Goal: Communication & Community: Share content

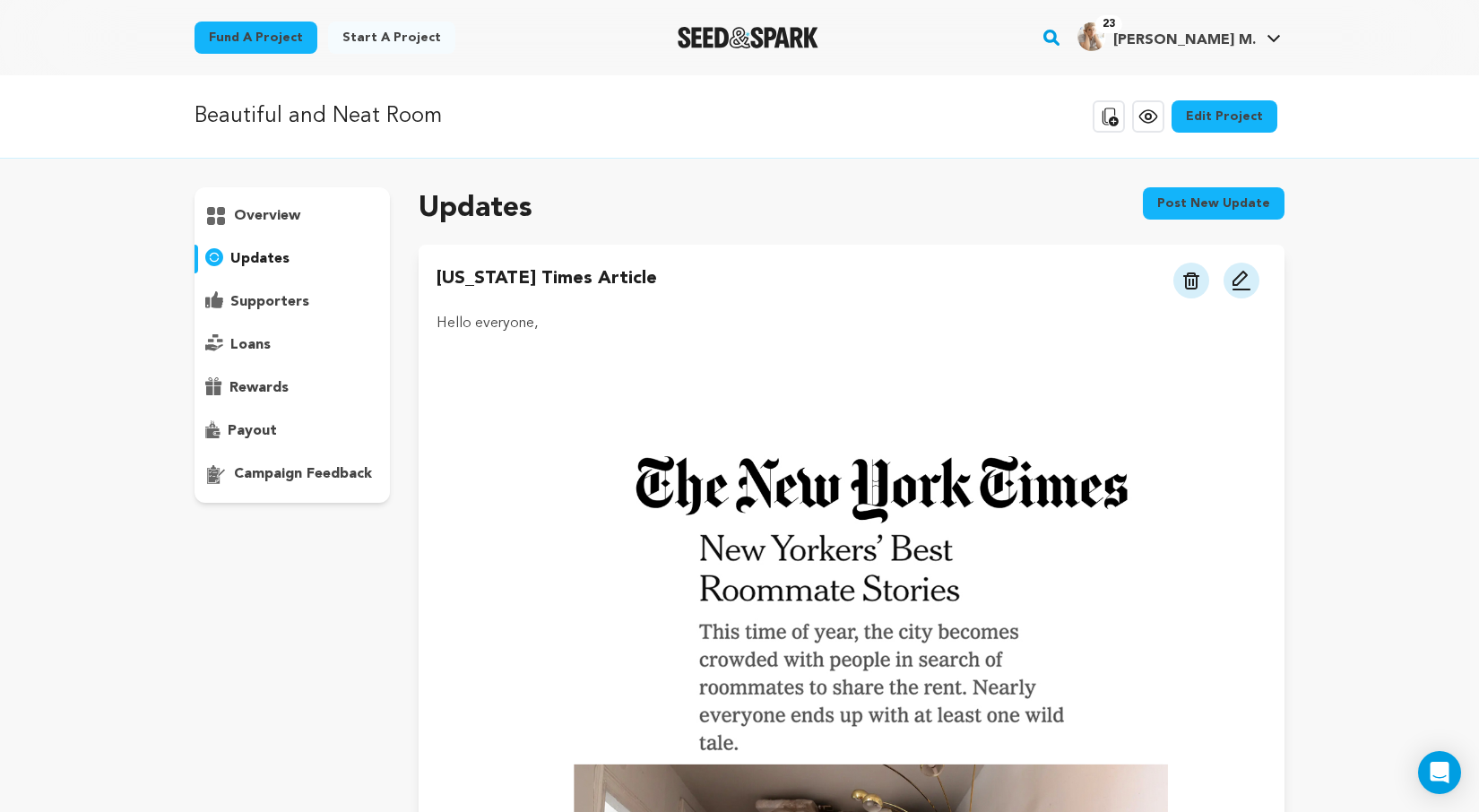
click at [753, 37] on img "Seed&Spark Homepage" at bounding box center [747, 38] width 141 height 21
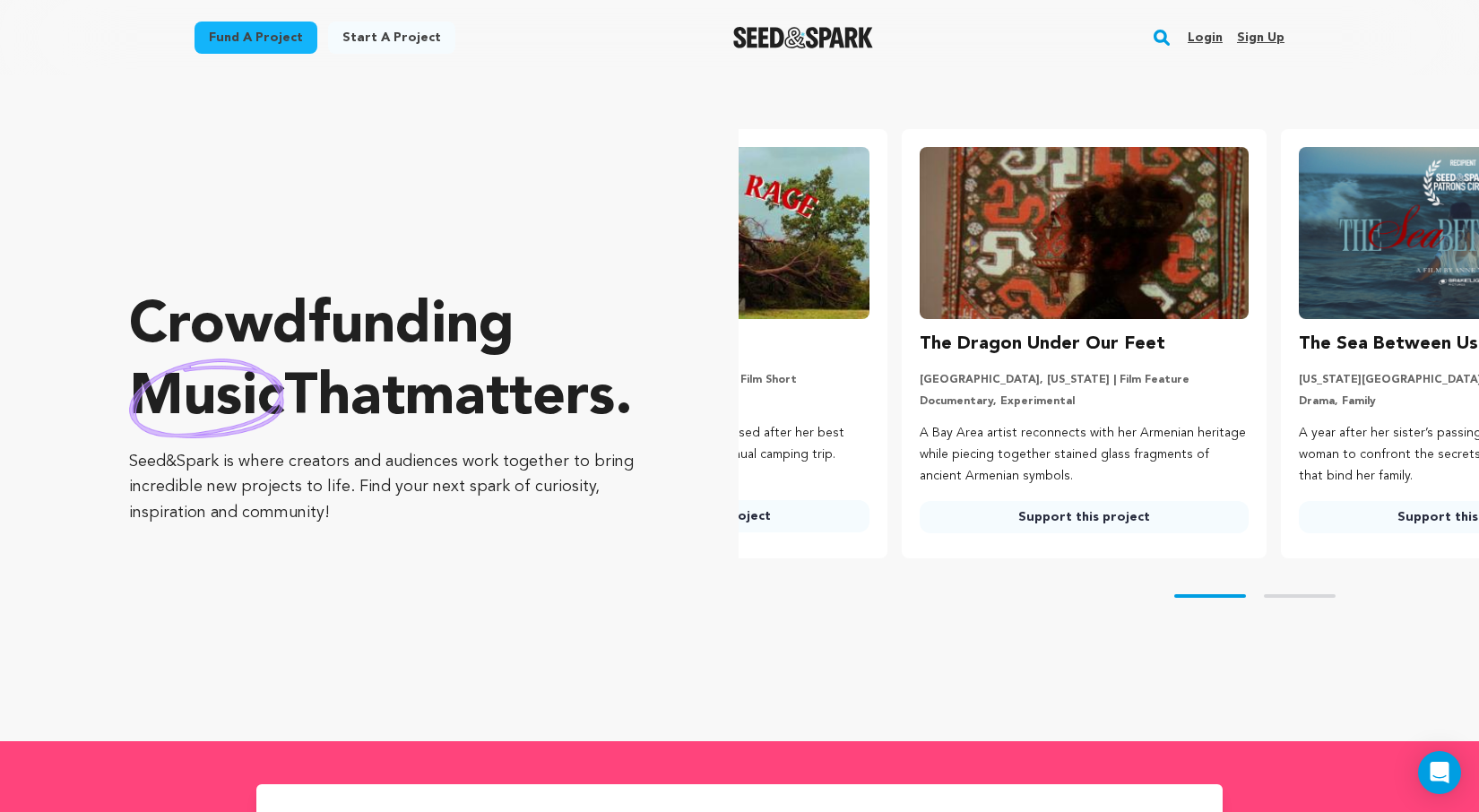
scroll to position [0, 2]
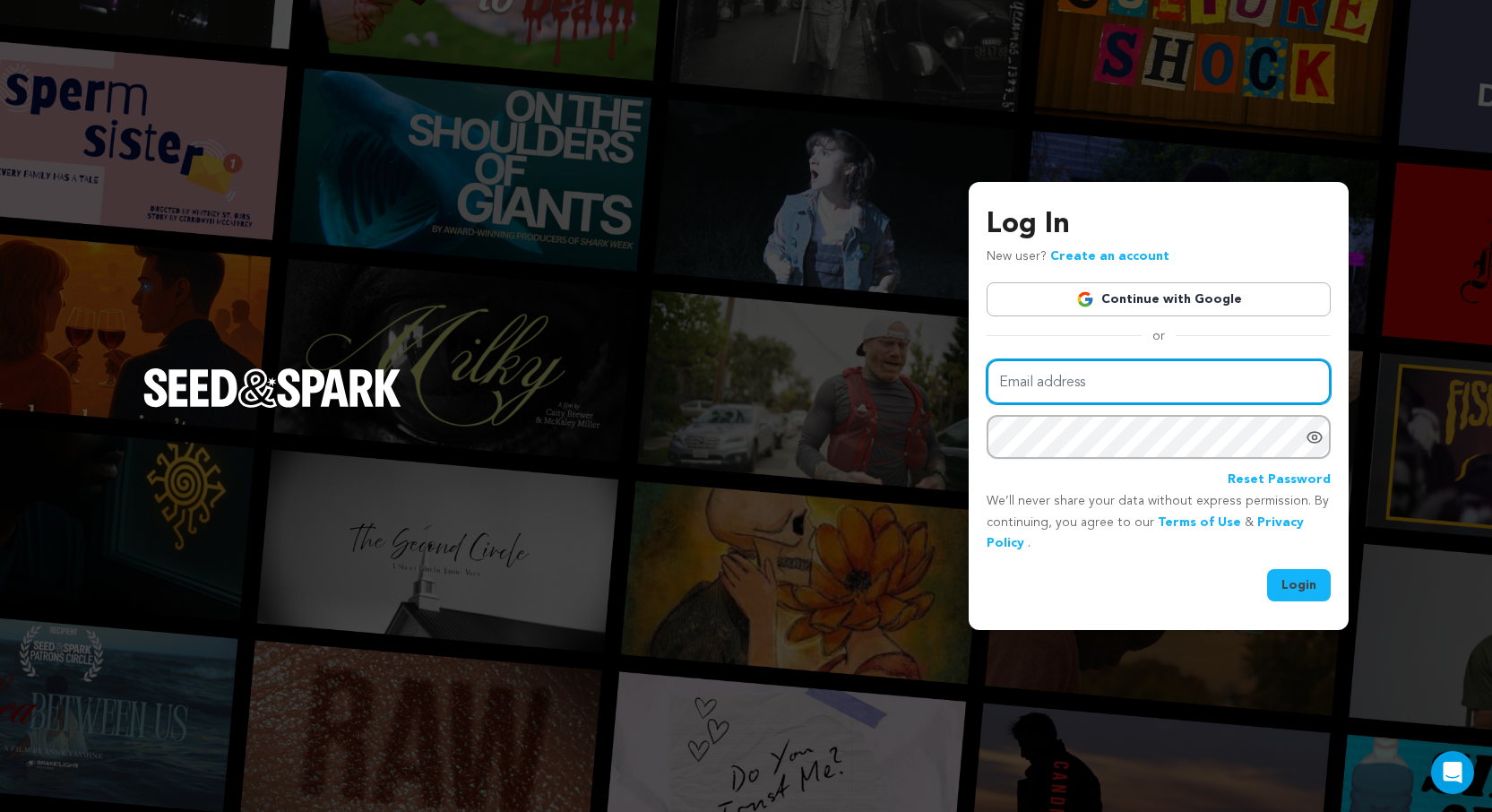
type input "[EMAIL_ADDRESS][DOMAIN_NAME]"
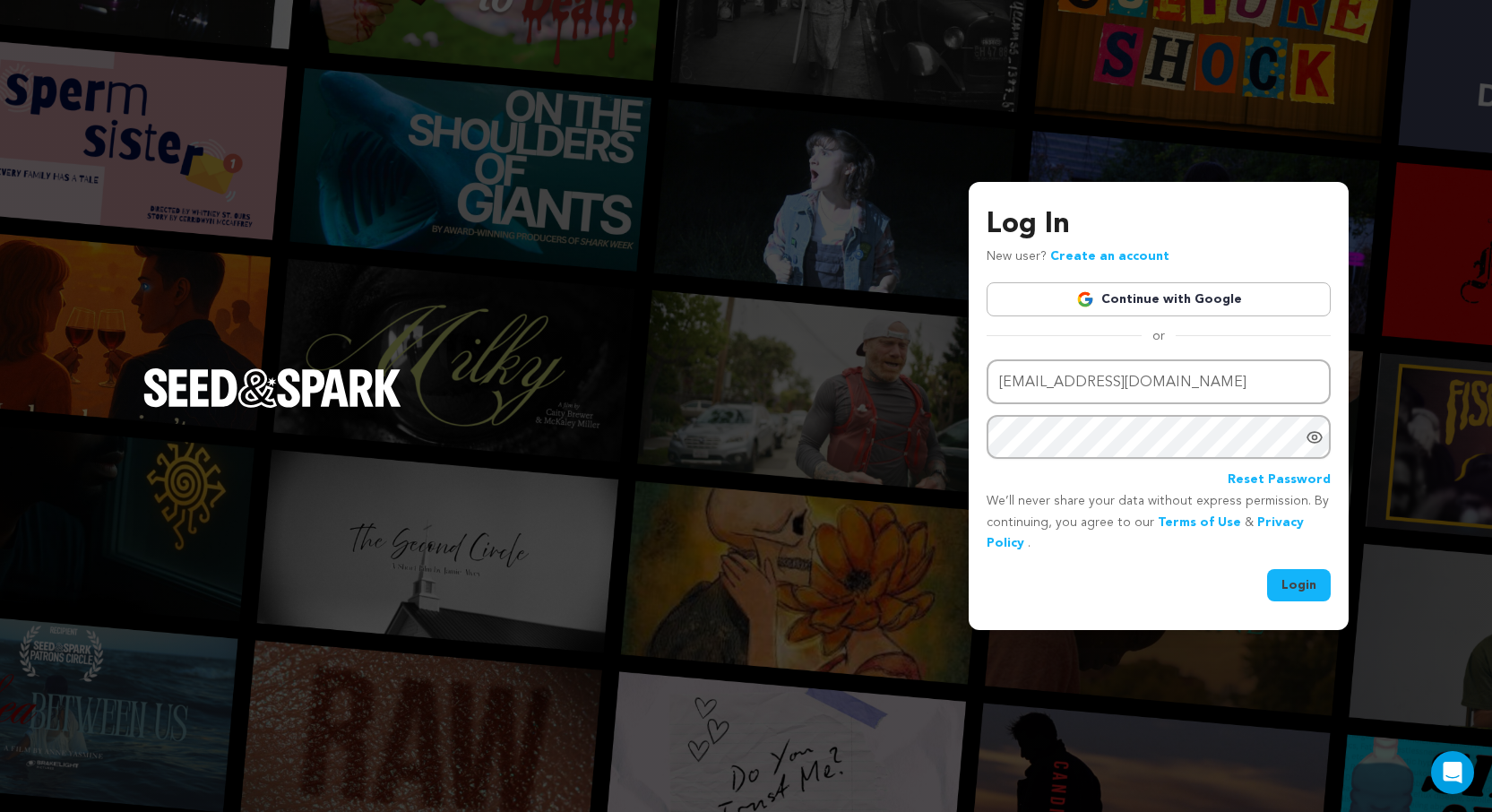
click at [1169, 292] on link "Continue with Google" at bounding box center [1158, 299] width 344 height 34
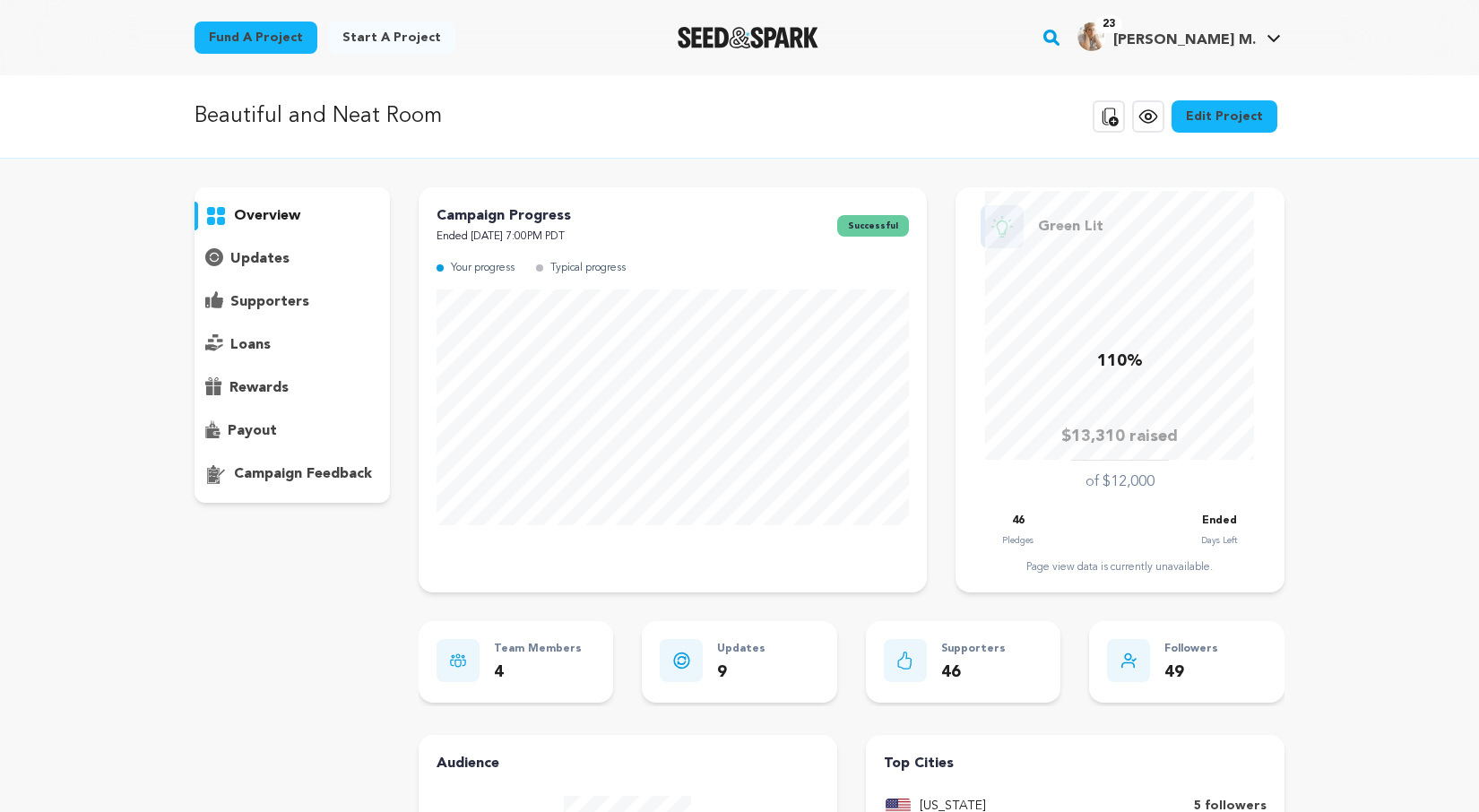
click at [253, 253] on p "updates" at bounding box center [259, 259] width 59 height 21
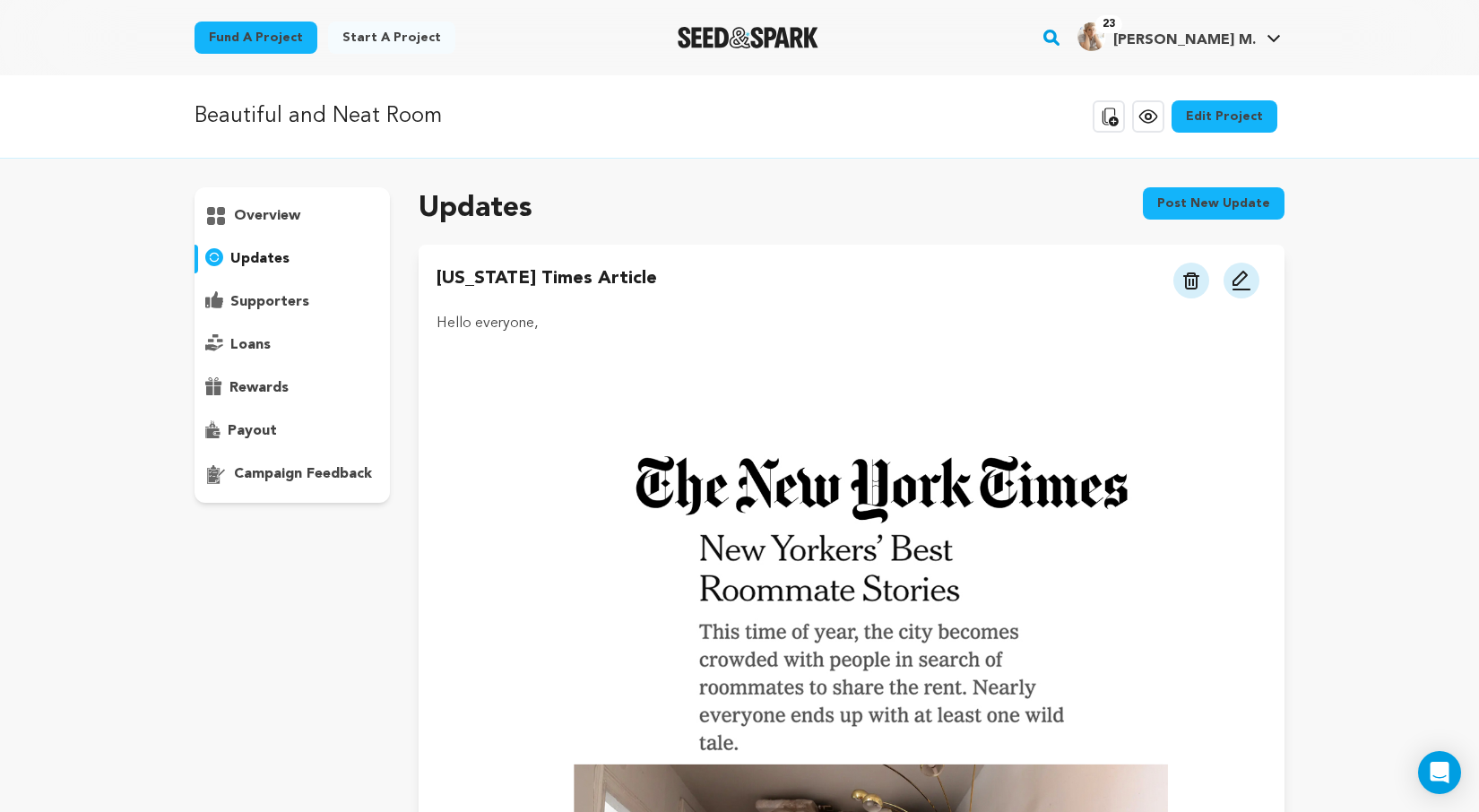
click at [1184, 196] on button "Post new update" at bounding box center [1214, 203] width 142 height 32
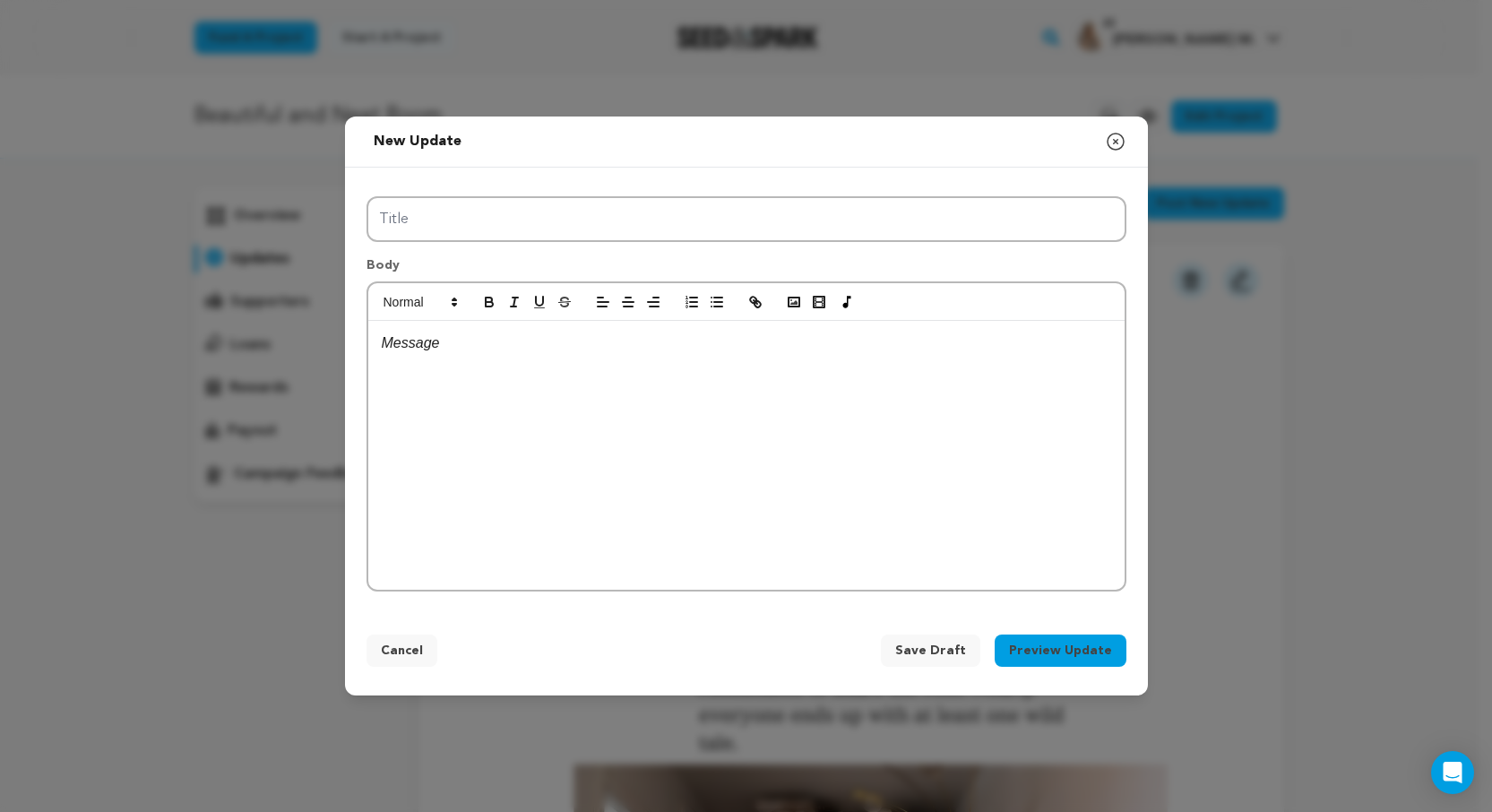
click at [428, 388] on div at bounding box center [746, 455] width 756 height 269
click at [409, 353] on p at bounding box center [746, 343] width 730 height 23
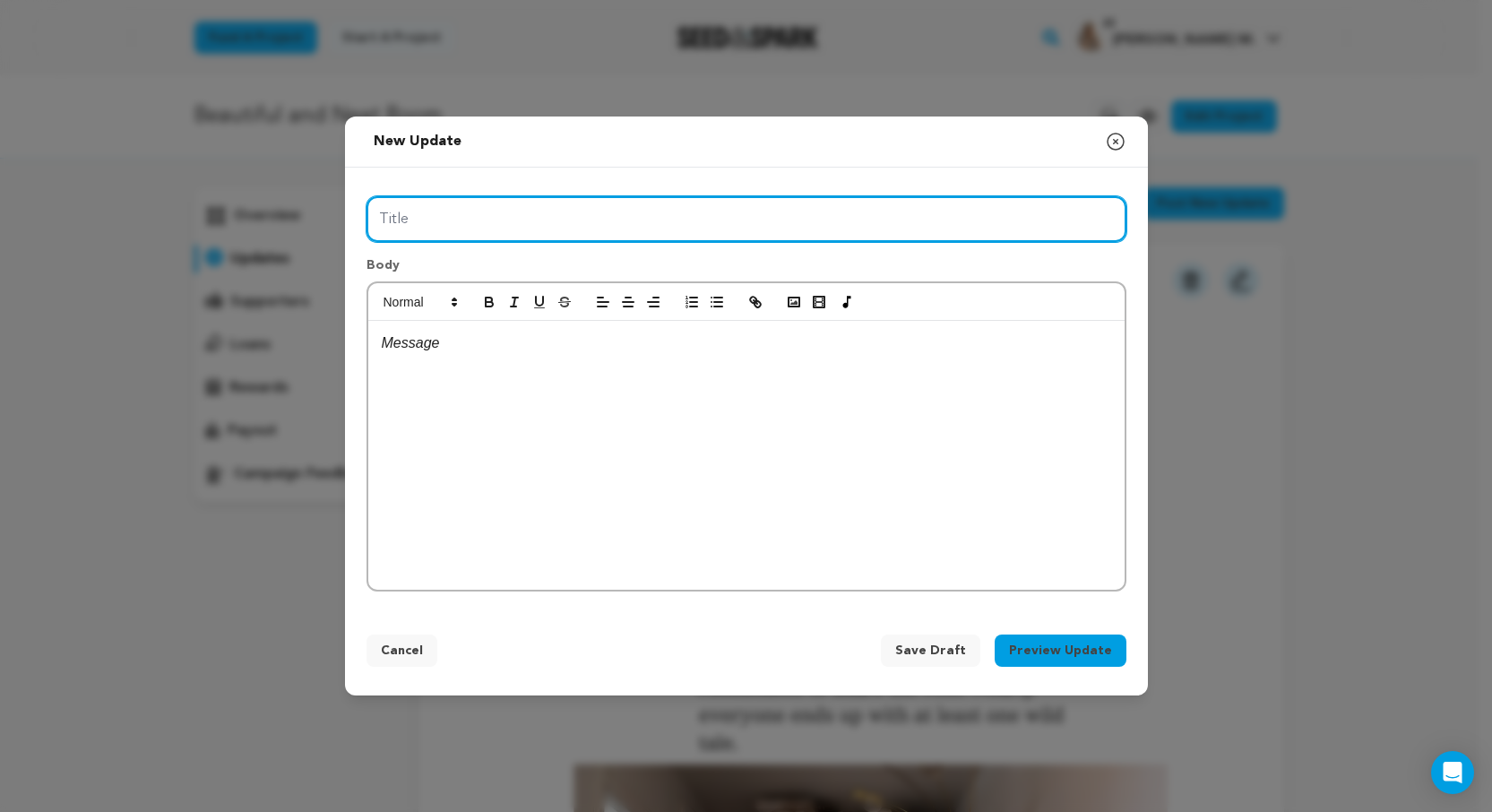
click at [491, 224] on input "Title" at bounding box center [746, 218] width 760 height 46
type input "Beautiful and Neat Room Premiere at STFF!"
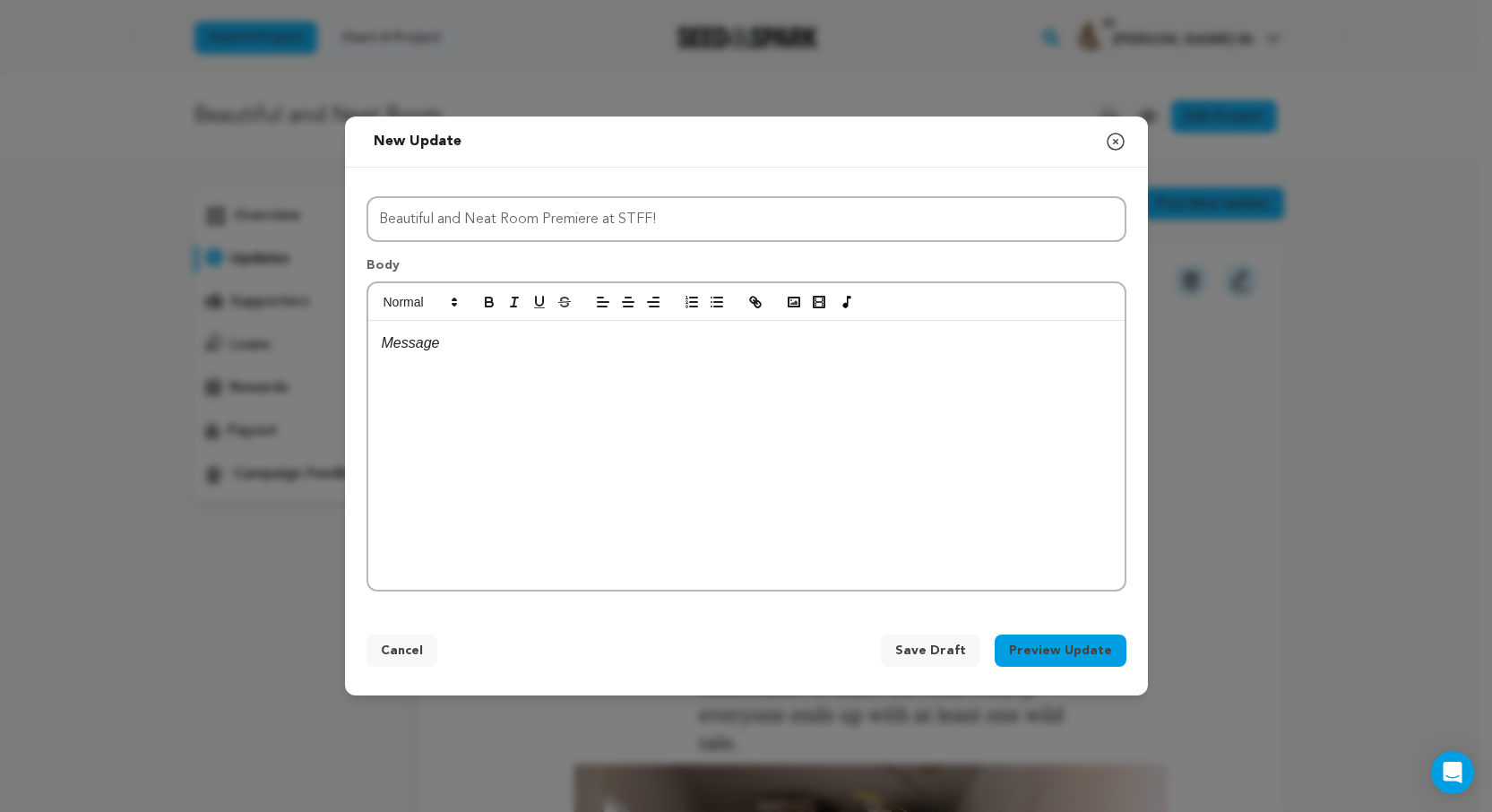
click at [414, 349] on p at bounding box center [746, 343] width 730 height 23
click at [450, 343] on p "Hello dear friends" at bounding box center [746, 343] width 730 height 23
click at [479, 343] on p "Hello friends" at bounding box center [746, 343] width 730 height 23
click at [605, 391] on p "We are thrilled to share great newswith you:" at bounding box center [746, 389] width 730 height 23
click at [682, 390] on p "We are thrilled to share great news with you:" at bounding box center [746, 389] width 730 height 23
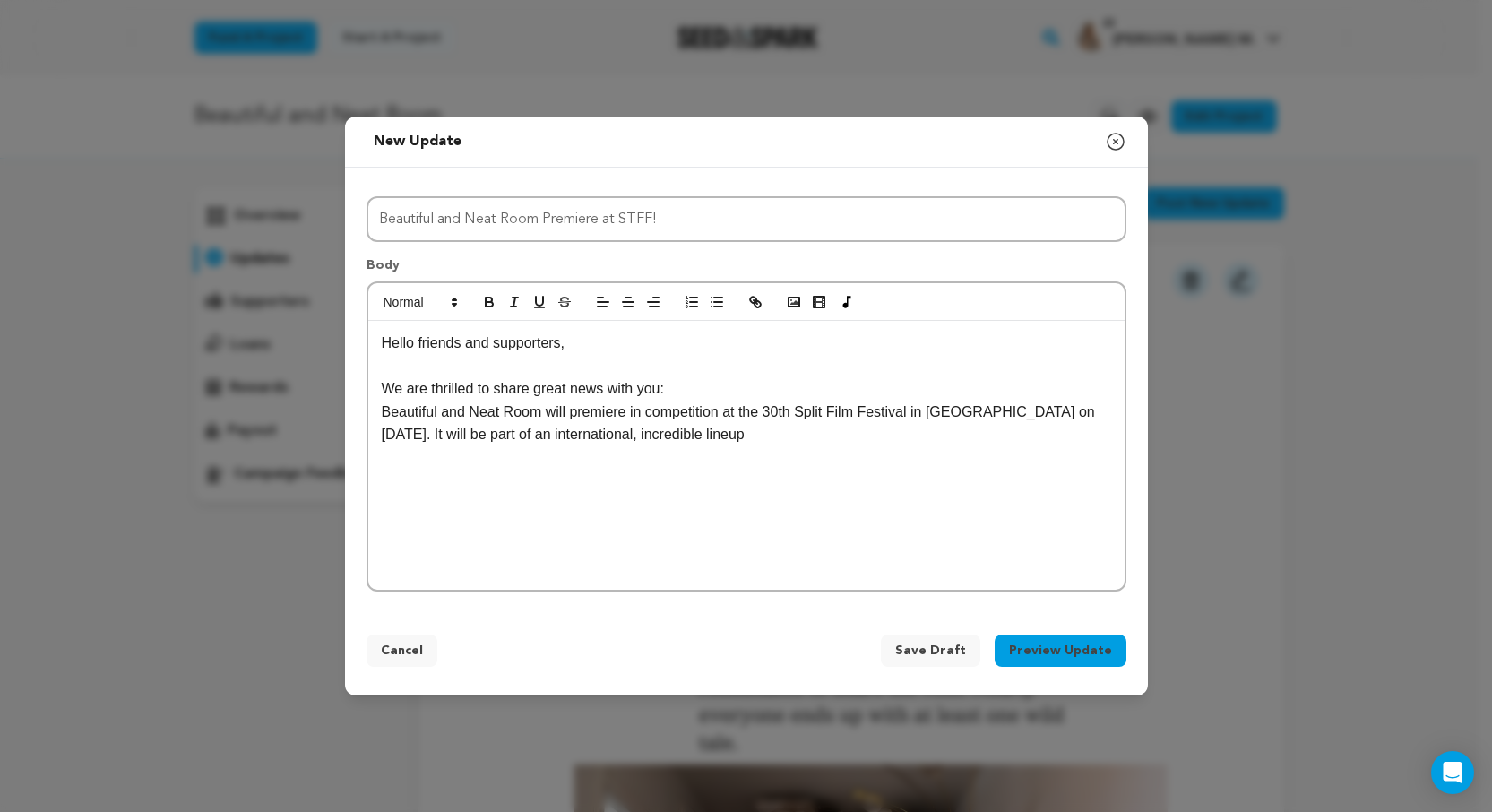
click at [695, 437] on p "Beautiful and Neat Room will premiere in competition at the 30th Split Film Fes…" at bounding box center [746, 423] width 730 height 46
click at [817, 435] on p "Beautiful and Neat Room will premiere in competition at the 30th Split Film Fes…" at bounding box center [746, 423] width 730 height 46
drag, startPoint x: 382, startPoint y: 411, endPoint x: 538, endPoint y: 406, distance: 156.1
click at [545, 408] on p "Beautiful and Neat Room will premiere in competition at the 30th Split Film Fes…" at bounding box center [746, 423] width 730 height 46
click at [514, 303] on icon "button" at bounding box center [514, 302] width 16 height 16
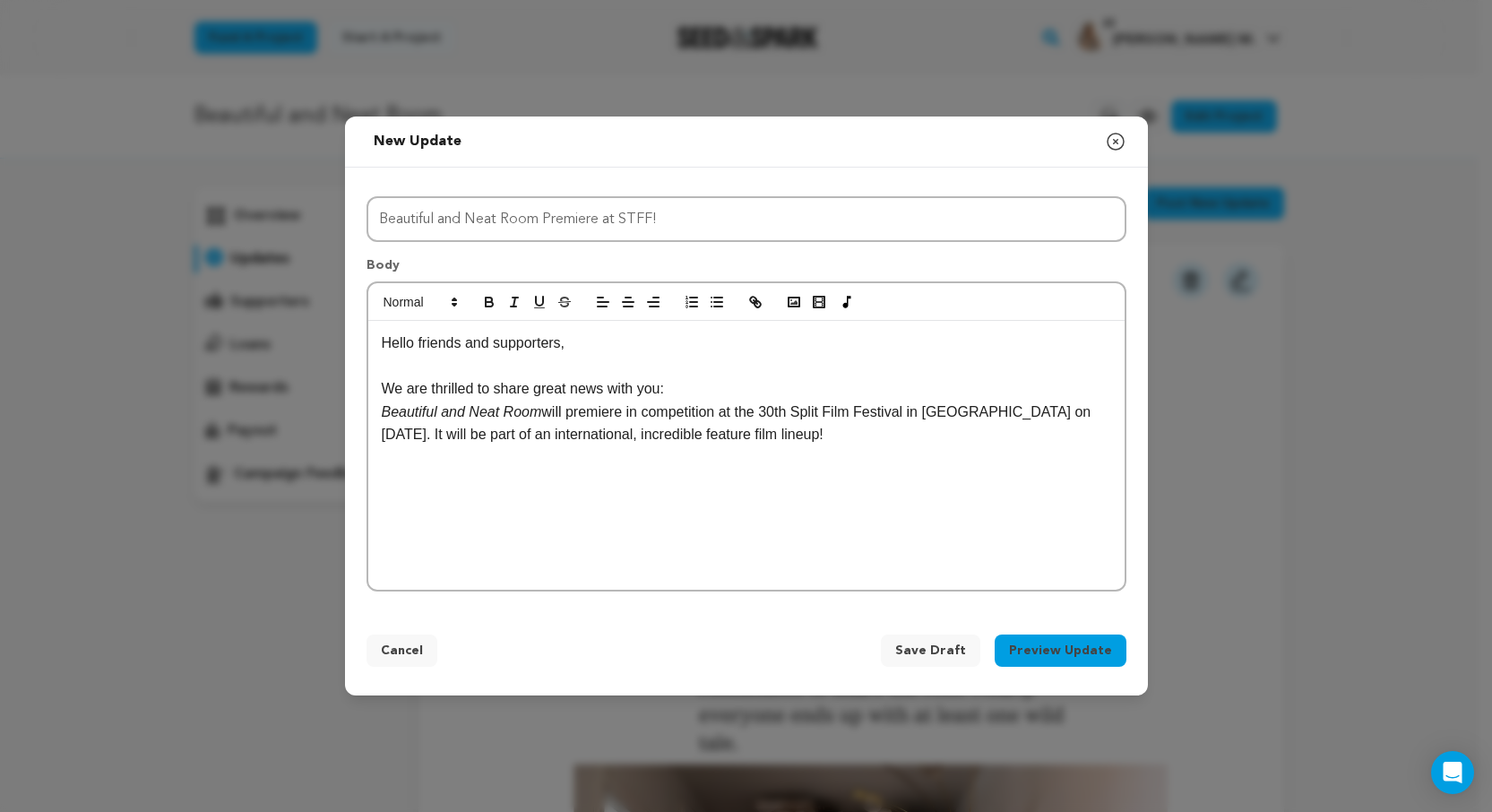
click at [646, 392] on p "We are thrilled to share great news with you:" at bounding box center [746, 389] width 730 height 23
click at [980, 410] on p "Beautiful and Neat Room will premiere in competition at the 30th Split Film Fes…" at bounding box center [746, 423] width 730 height 46
click at [417, 437] on p "Beautiful and Neat Room will premiere in competition at the 30th Split Film Fes…" at bounding box center [746, 423] width 730 height 46
click at [660, 463] on p "It will be part of an international, incredible feature film lineup!" at bounding box center [746, 458] width 730 height 23
click at [390, 510] on div "Hello friends and supporters, We are thrilled to share great news with you: Bea…" at bounding box center [746, 455] width 756 height 269
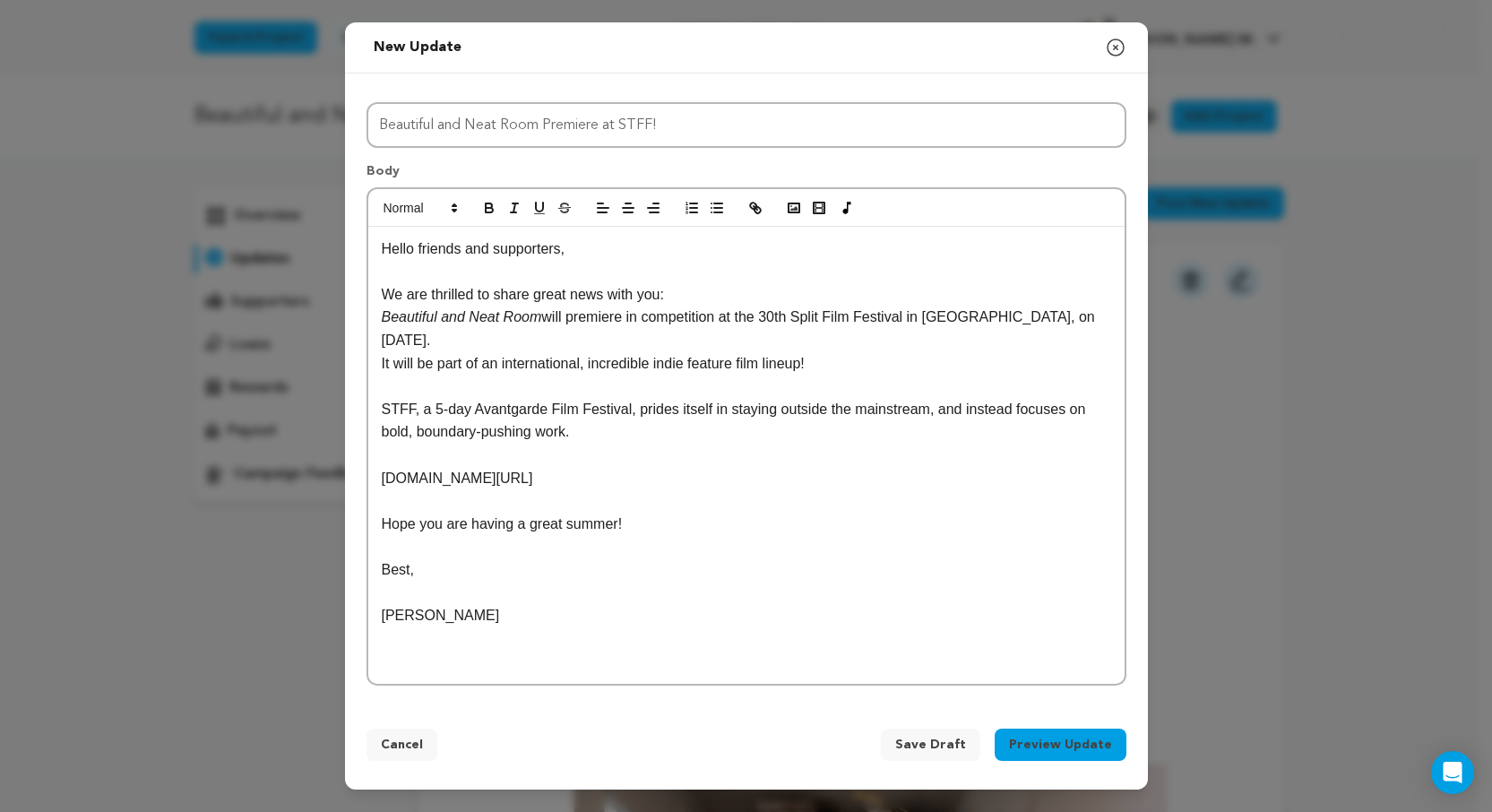
drag, startPoint x: 615, startPoint y: 476, endPoint x: 360, endPoint y: 474, distance: 255.0
click at [360, 474] on div "Title Beautiful and Neat Room Premiere at STFF! Body Hello friends and supporte…" at bounding box center [746, 390] width 802 height 633
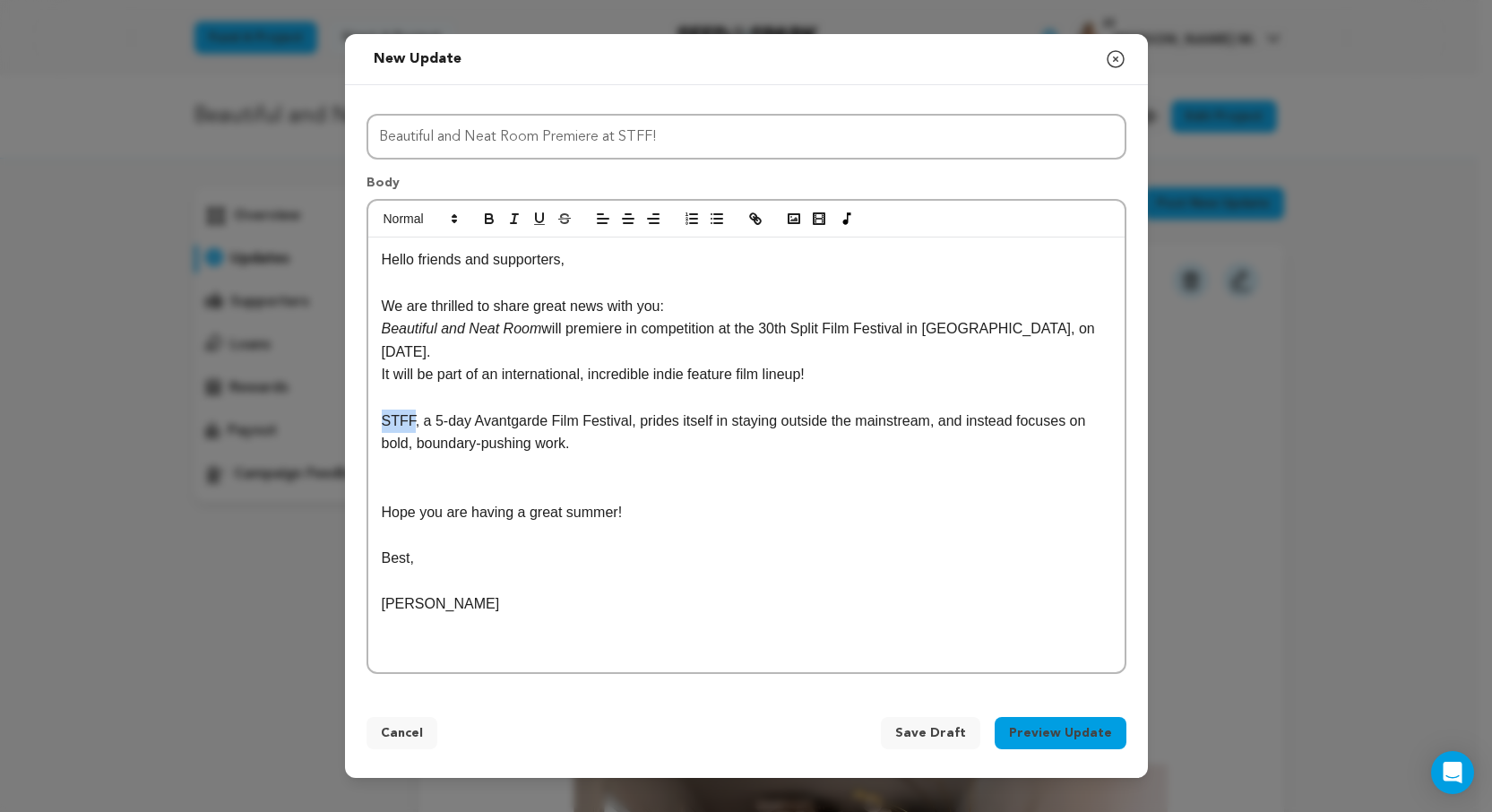
drag, startPoint x: 413, startPoint y: 419, endPoint x: 368, endPoint y: 414, distance: 45.3
click at [369, 414] on div "Hello friends and supporters, We are thrilled to share great news with you: Bea…" at bounding box center [746, 455] width 756 height 435
click at [754, 216] on line "button" at bounding box center [756, 218] width 4 height 4
click at [515, 497] on p at bounding box center [746, 489] width 730 height 23
click at [795, 218] on polyline "button" at bounding box center [794, 218] width 7 height 5
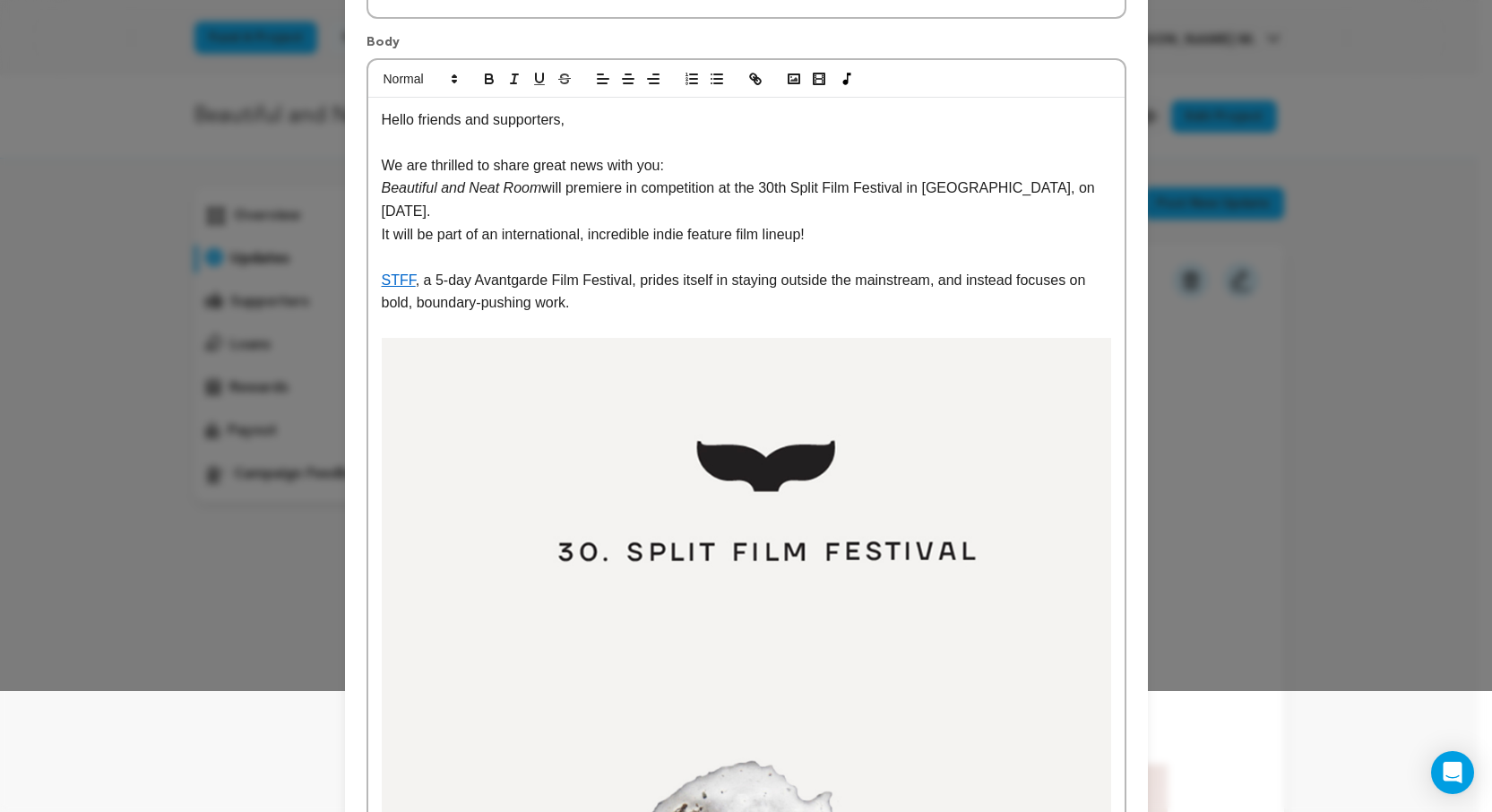
scroll to position [123, 0]
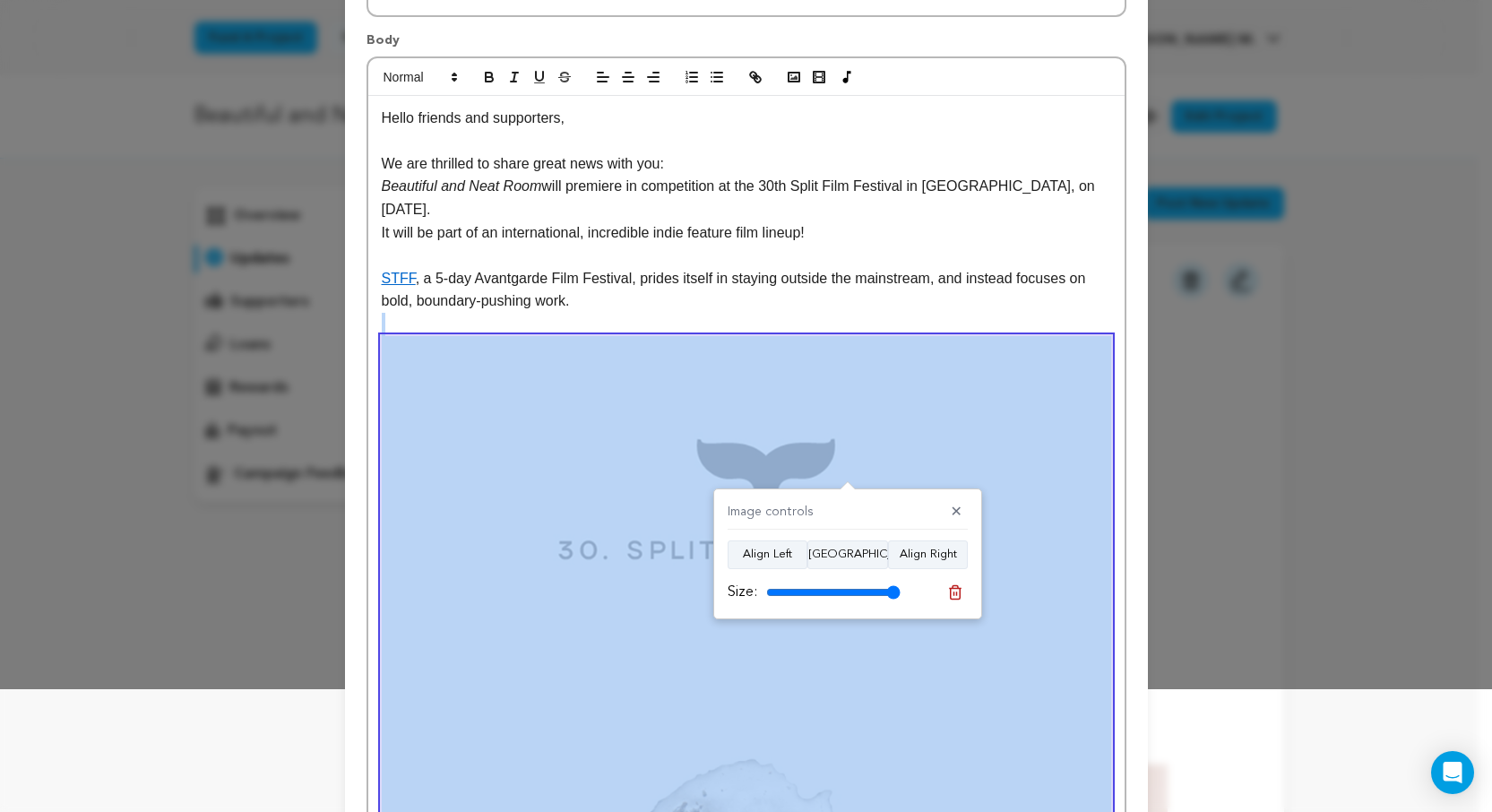
drag, startPoint x: 1104, startPoint y: 335, endPoint x: 1078, endPoint y: 369, distance: 42.8
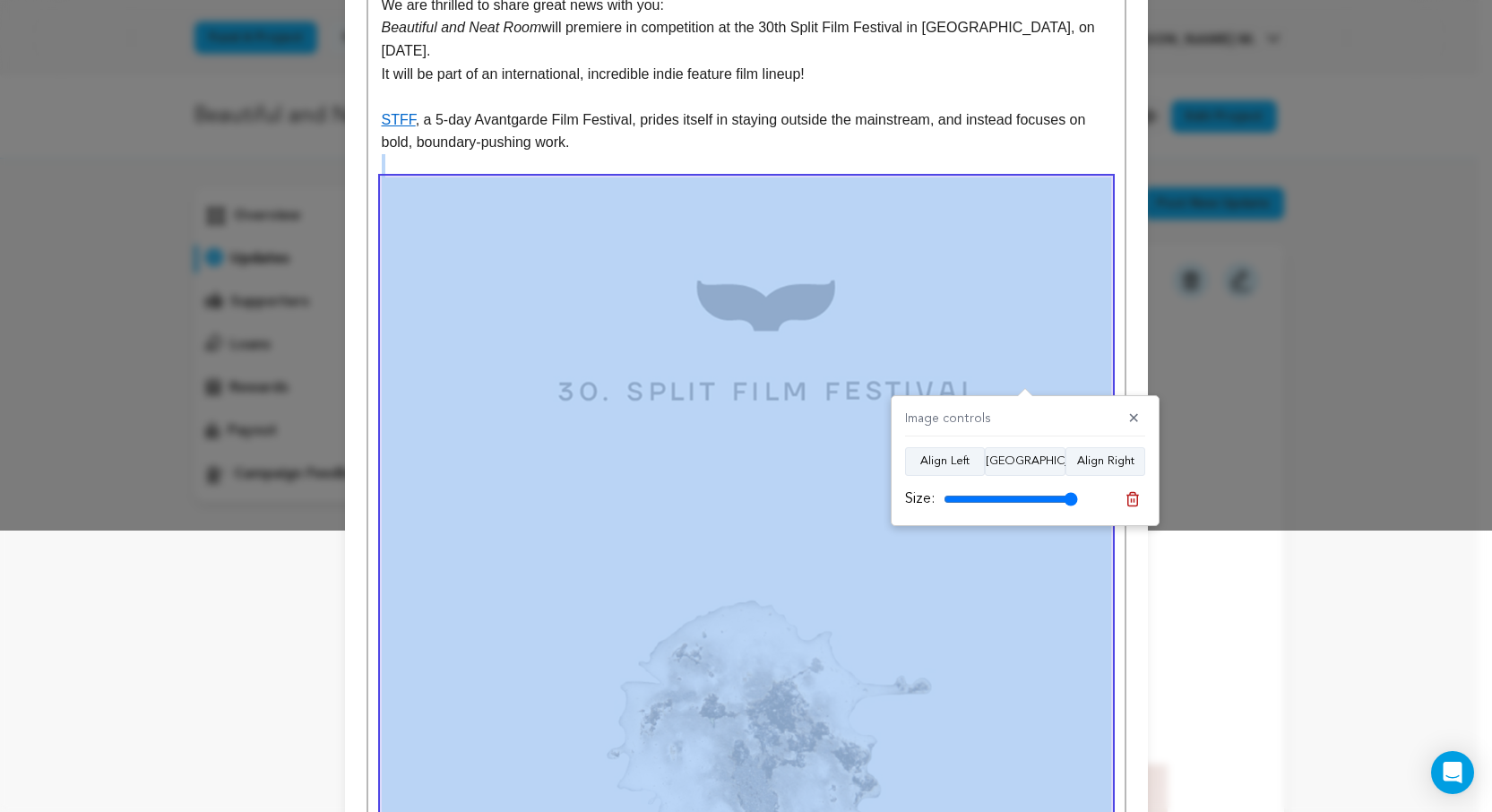
scroll to position [292, 0]
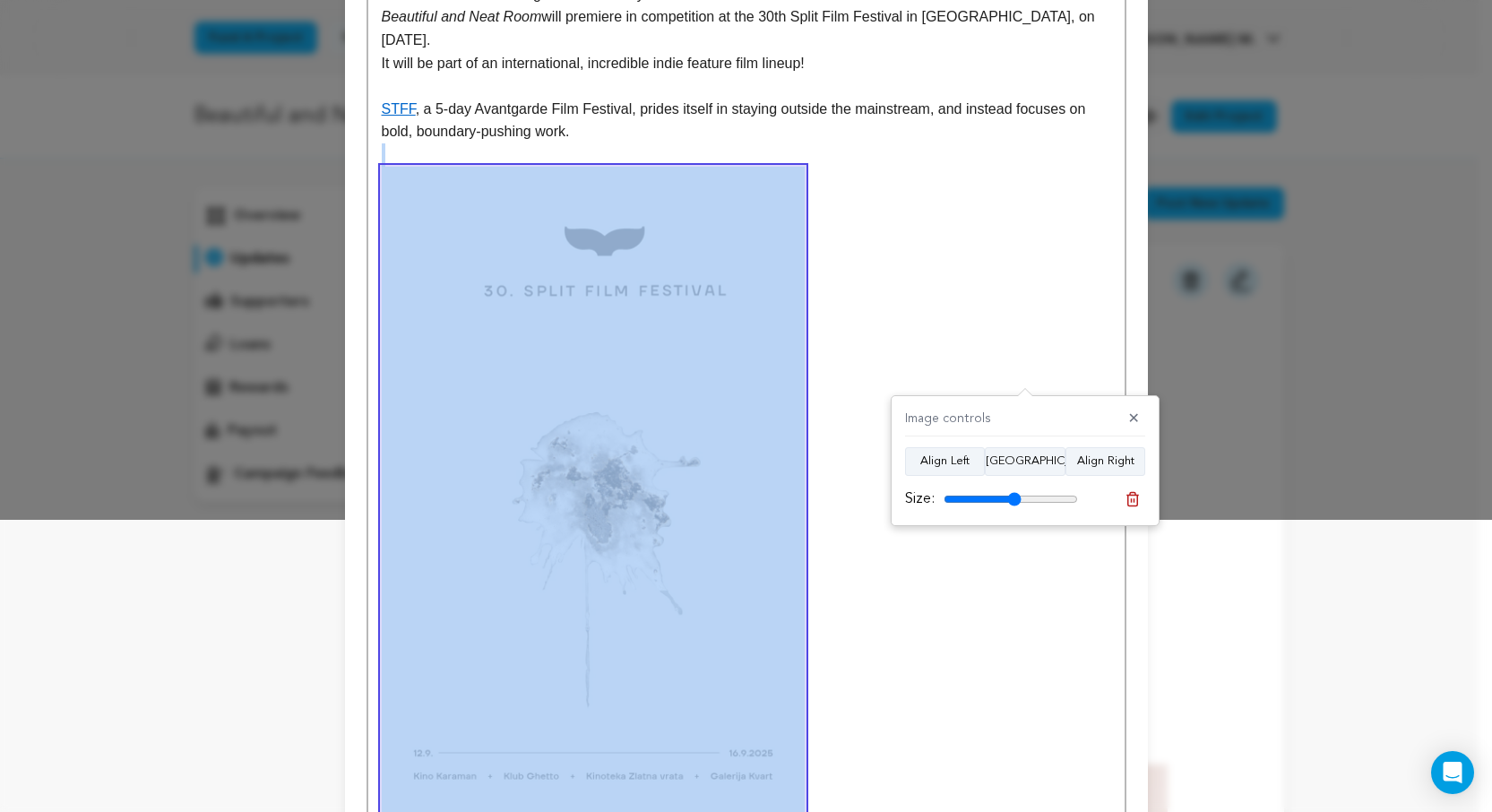
drag, startPoint x: 1073, startPoint y: 500, endPoint x: 1014, endPoint y: 501, distance: 59.0
type input "58"
click at [1014, 501] on input "range" at bounding box center [1010, 499] width 135 height 15
click at [840, 244] on p "pe you are having a great summer!" at bounding box center [746, 533] width 730 height 732
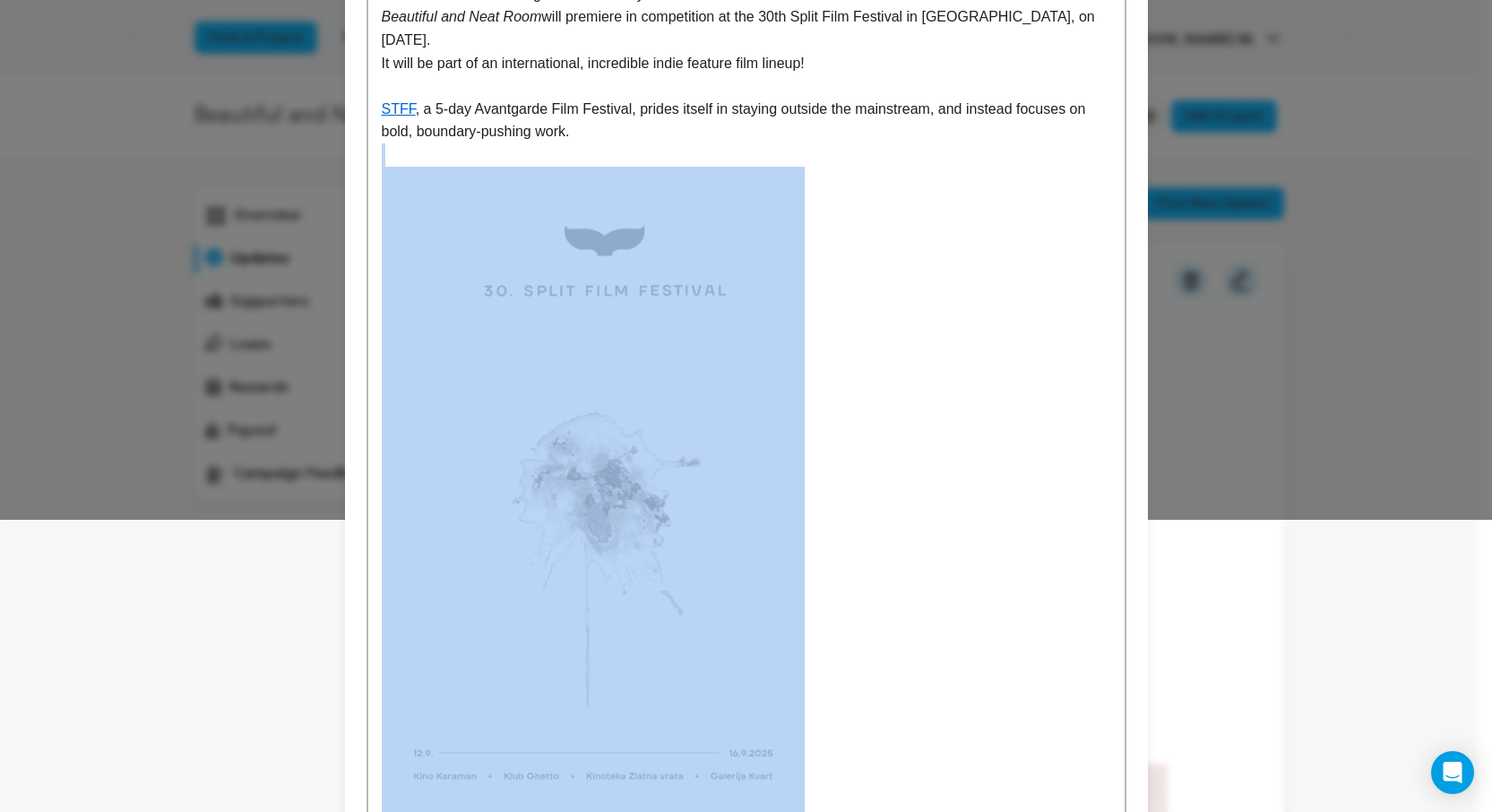
click at [604, 157] on p at bounding box center [746, 155] width 730 height 23
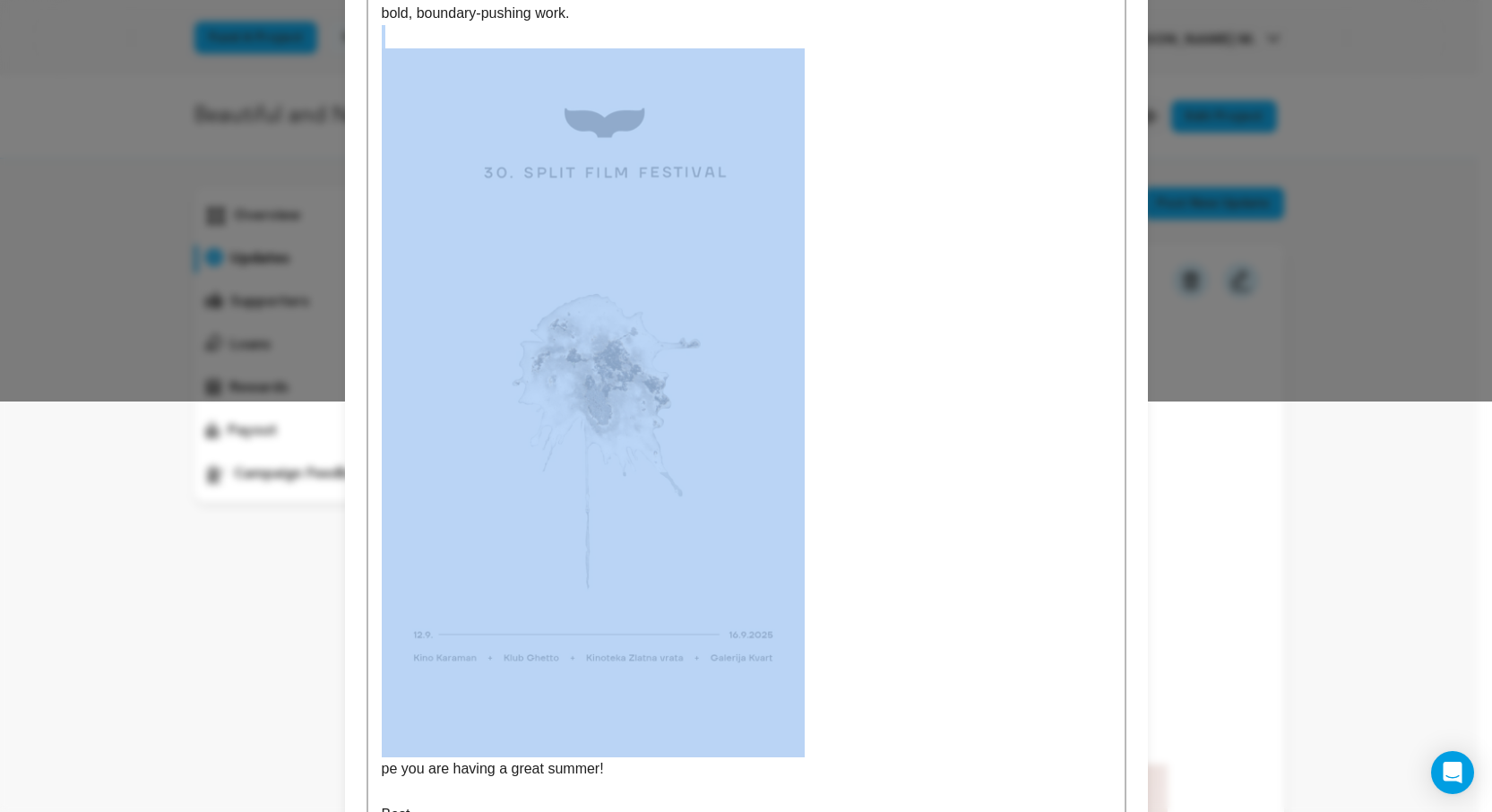
scroll to position [412, 0]
click at [881, 302] on p "pe you are having a great summer!" at bounding box center [746, 412] width 730 height 732
click at [682, 272] on img at bounding box center [593, 401] width 423 height 709
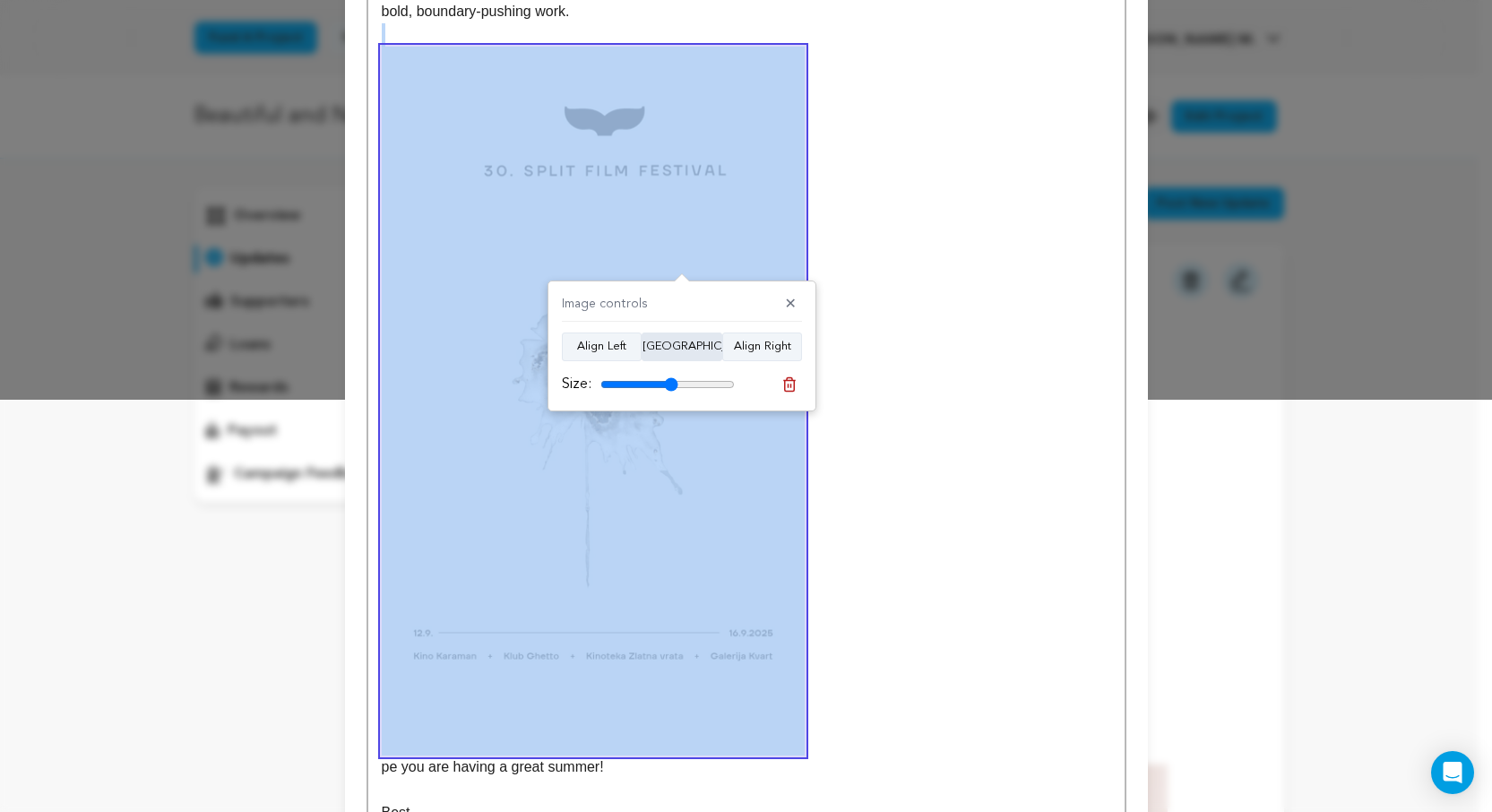
click at [685, 355] on button "Align Center" at bounding box center [681, 347] width 81 height 29
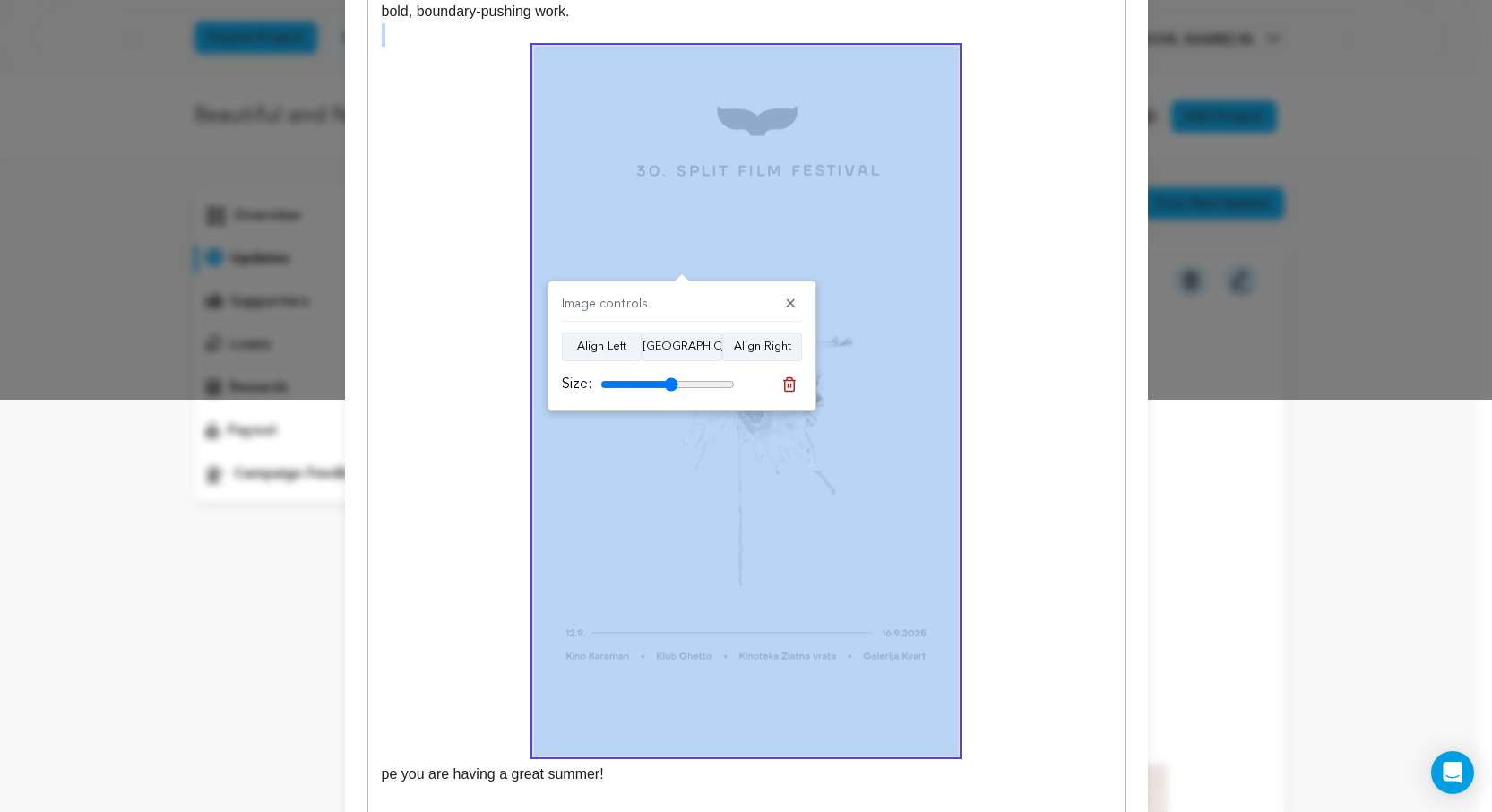
click at [989, 276] on p "pe you are having a great summer!" at bounding box center [746, 416] width 730 height 739
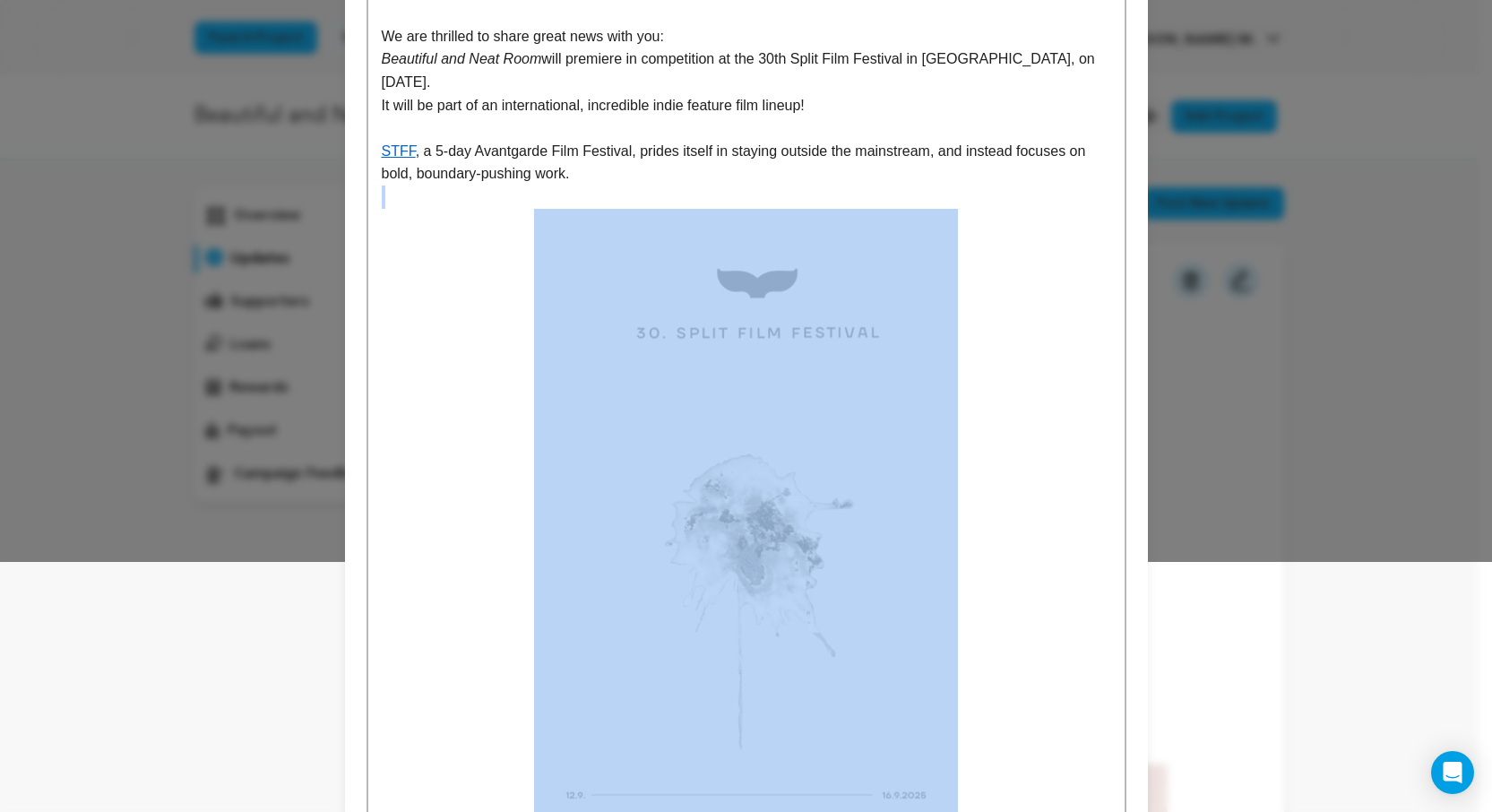
scroll to position [654, 0]
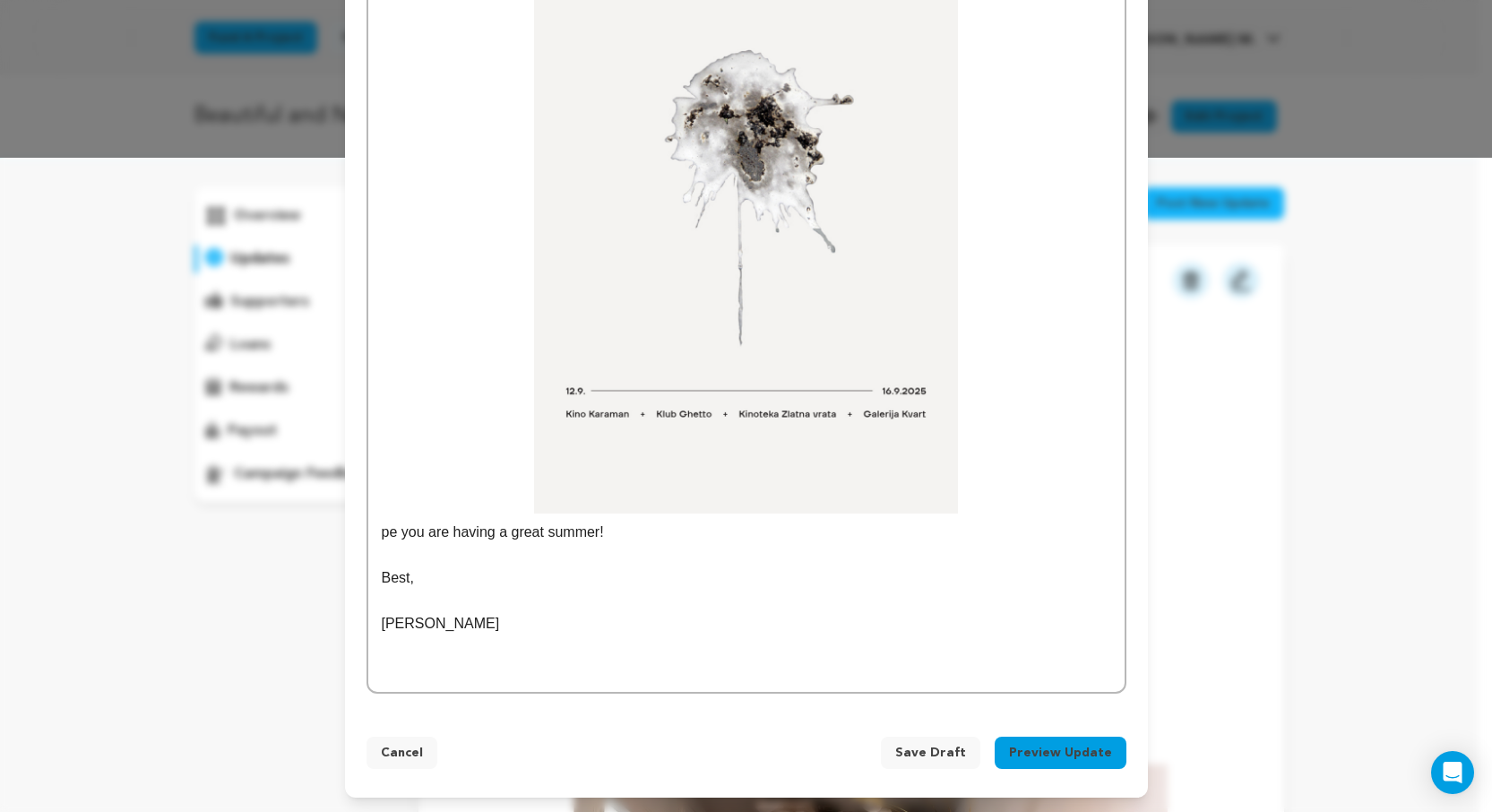
click at [381, 534] on p "pe you are having a great summer!" at bounding box center [746, 175] width 730 height 739
click at [1030, 759] on button "Preview Update" at bounding box center [1060, 752] width 132 height 32
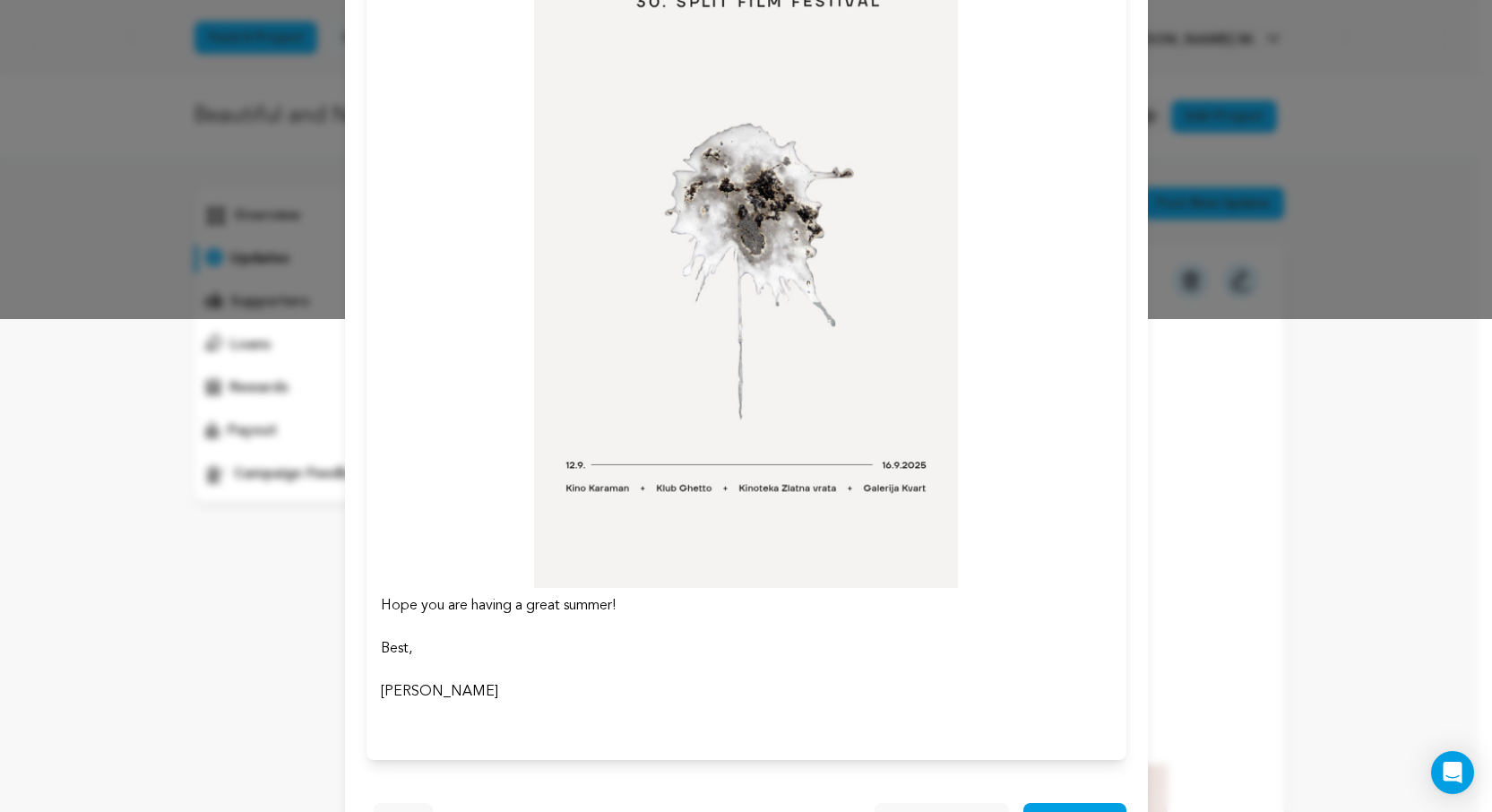
scroll to position [559, 0]
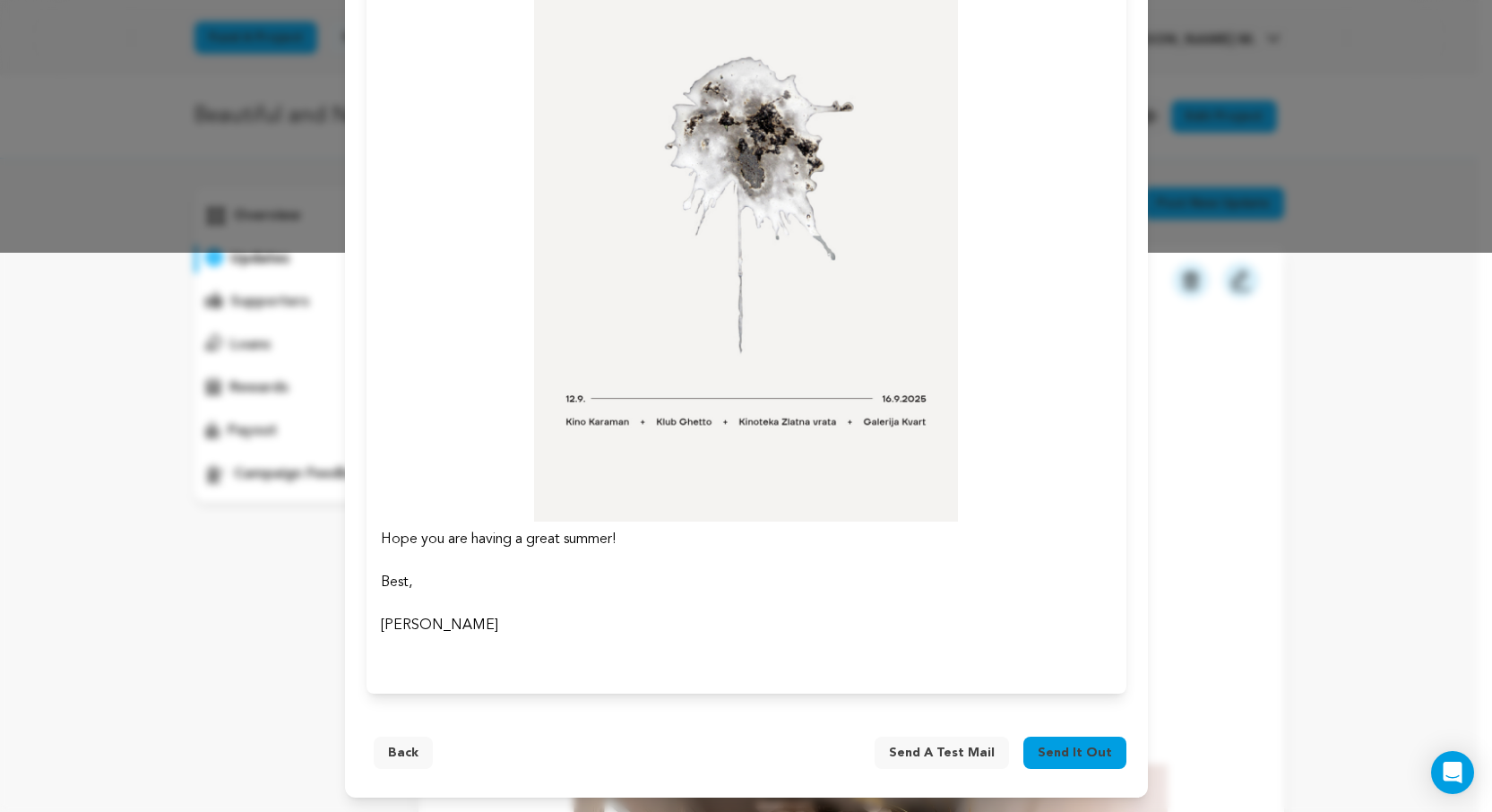
click at [393, 756] on button "Back" at bounding box center [403, 752] width 59 height 32
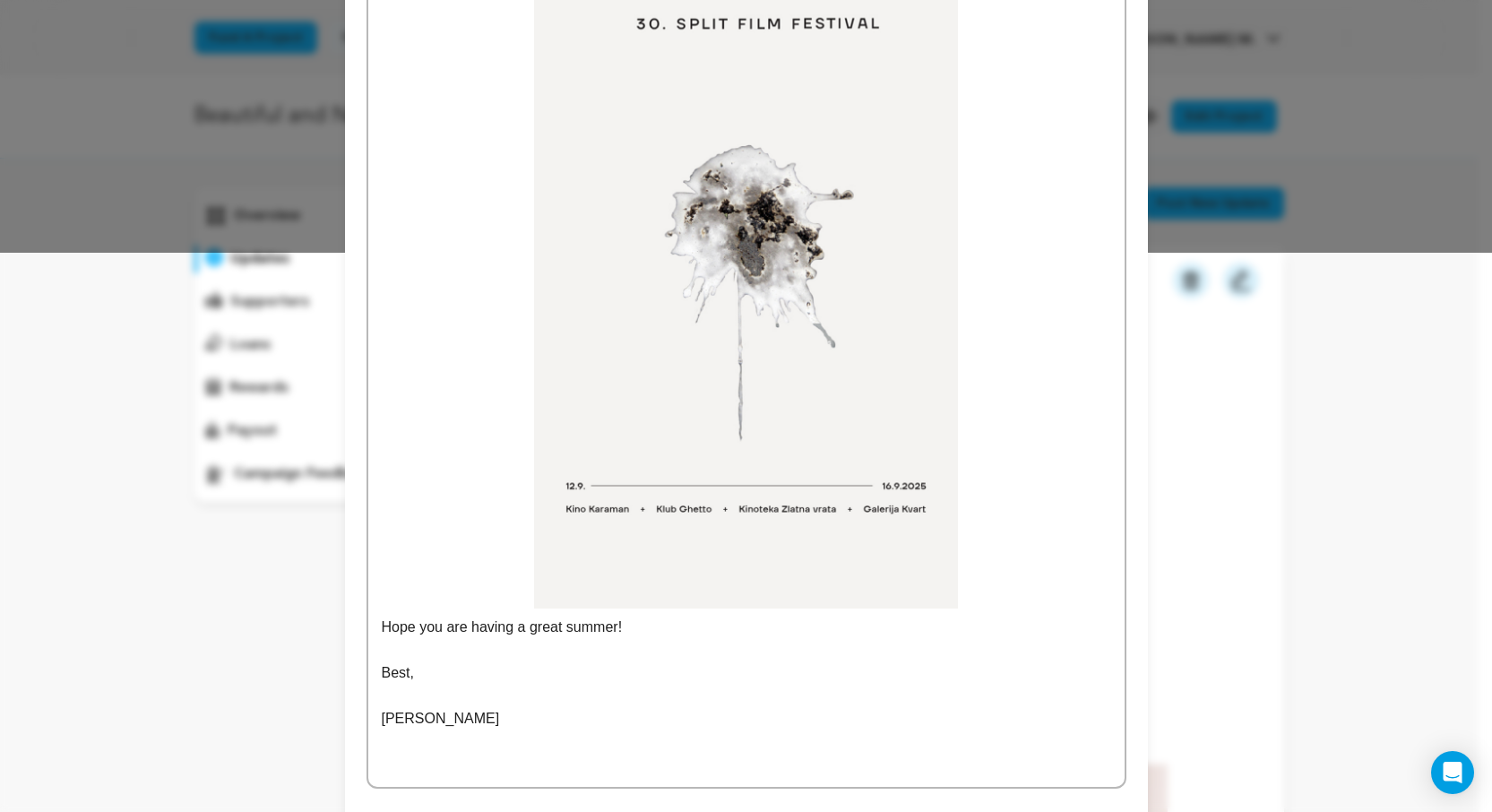
click at [381, 628] on p "Hope you are having a great summer!" at bounding box center [746, 270] width 730 height 739
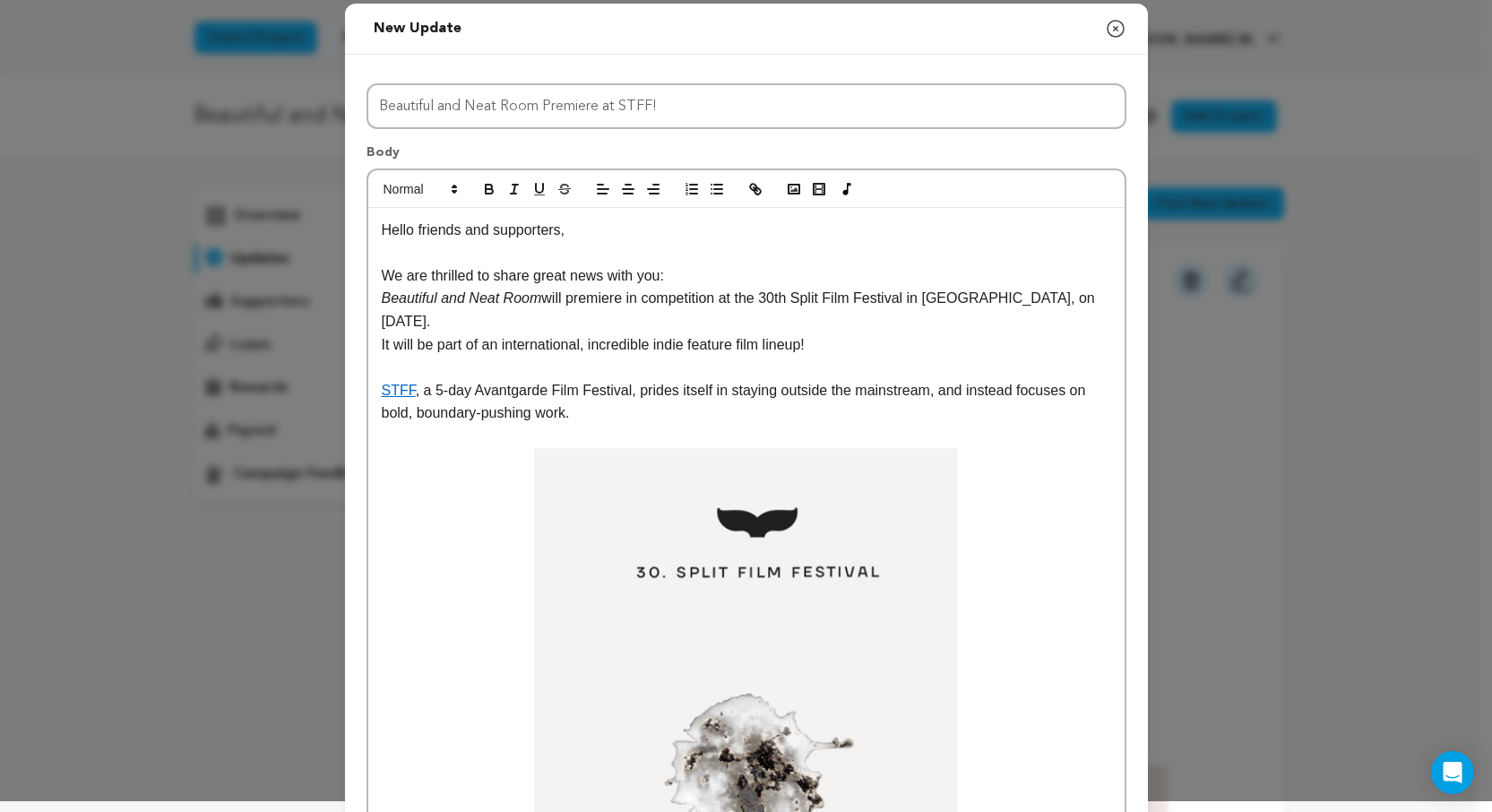
scroll to position [0, 0]
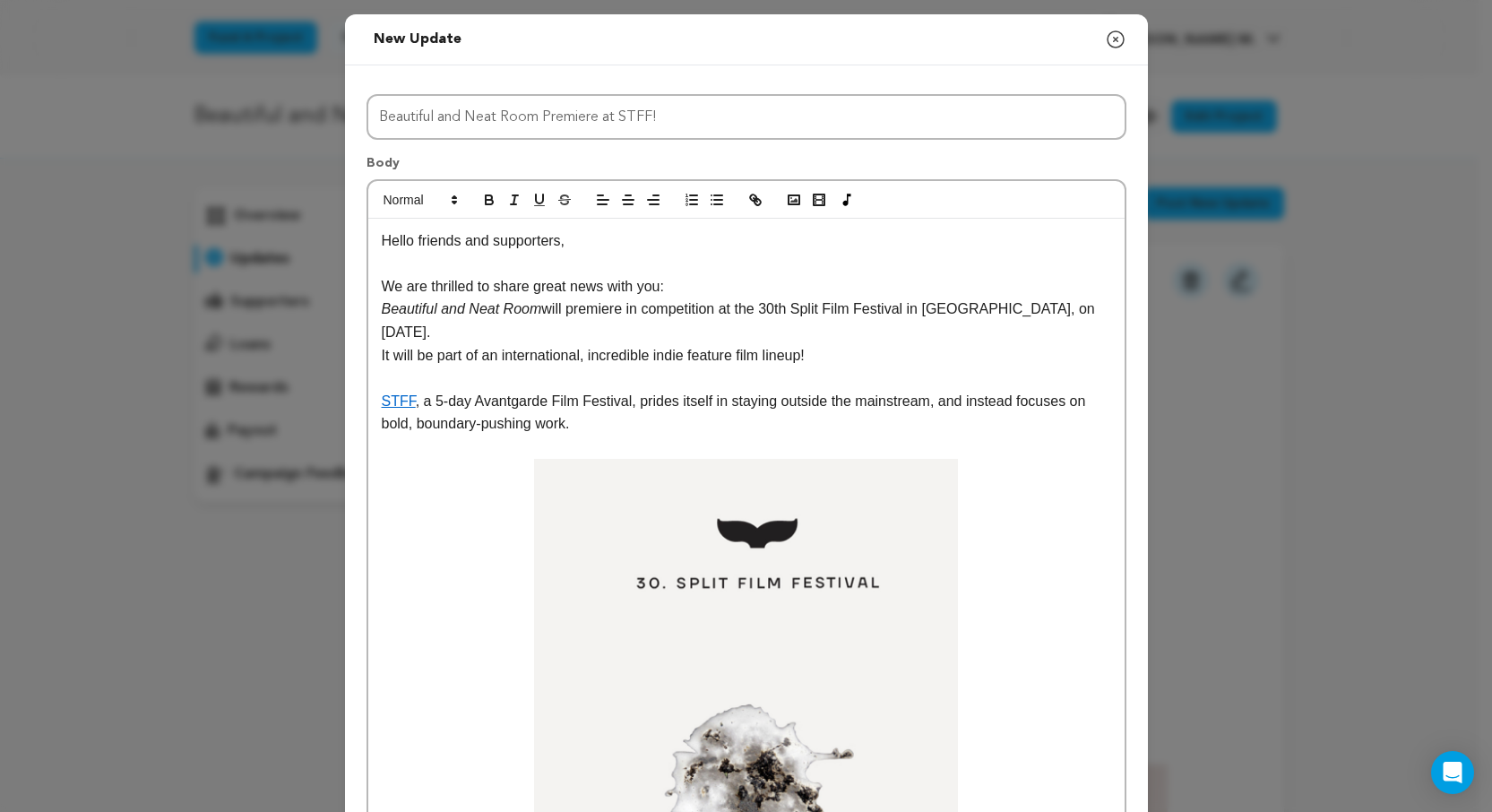
click at [1075, 310] on p "Beautiful and Neat Room will premiere in competition at the 30th Split Film Fes…" at bounding box center [746, 320] width 730 height 46
drag, startPoint x: 939, startPoint y: 378, endPoint x: 952, endPoint y: 384, distance: 14.3
click at [939, 390] on p "STFF , a 5-day Avantgarde Film Festival, prides itself in staying outside the m…" at bounding box center [746, 412] width 730 height 46
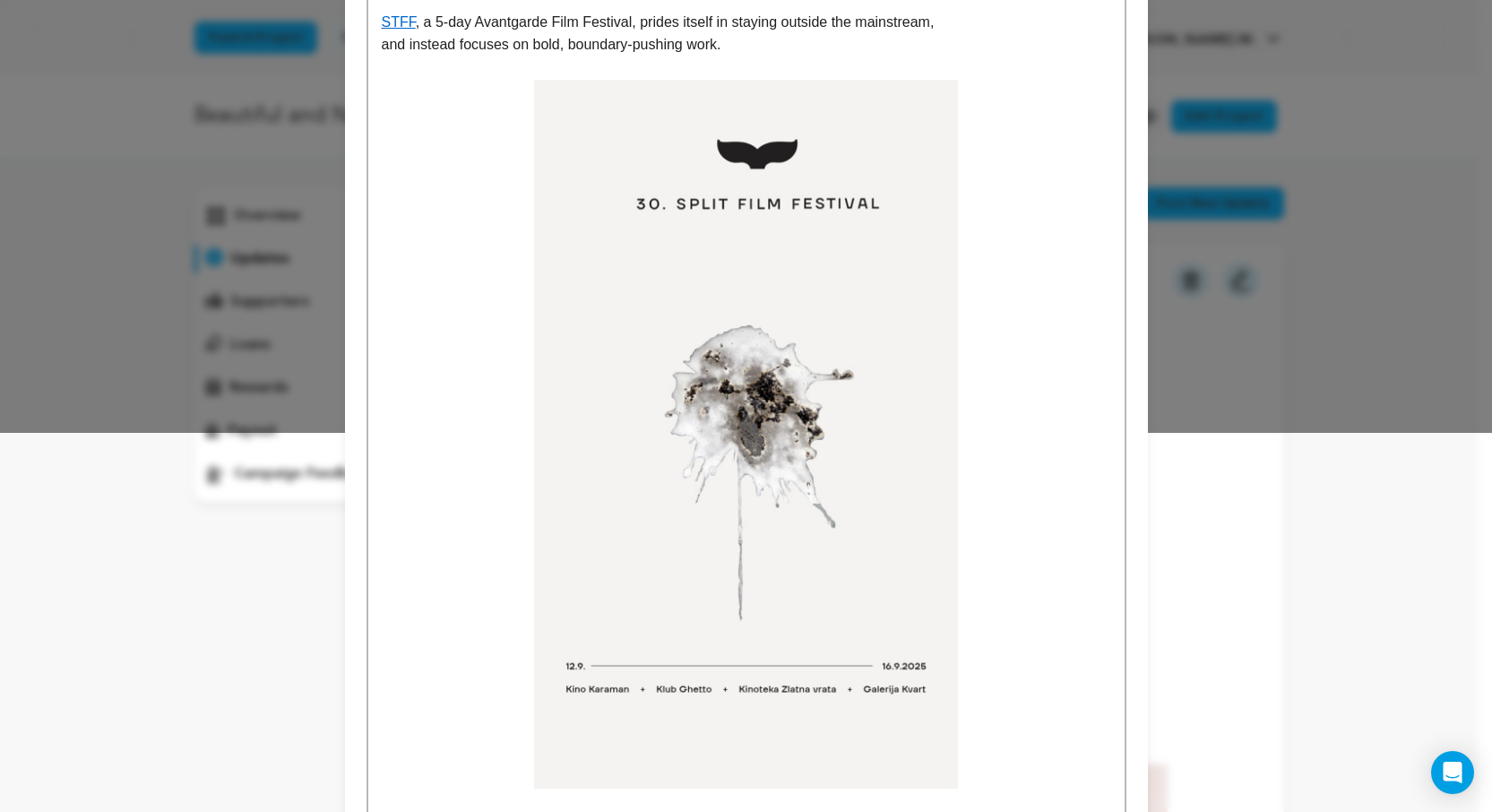
scroll to position [654, 0]
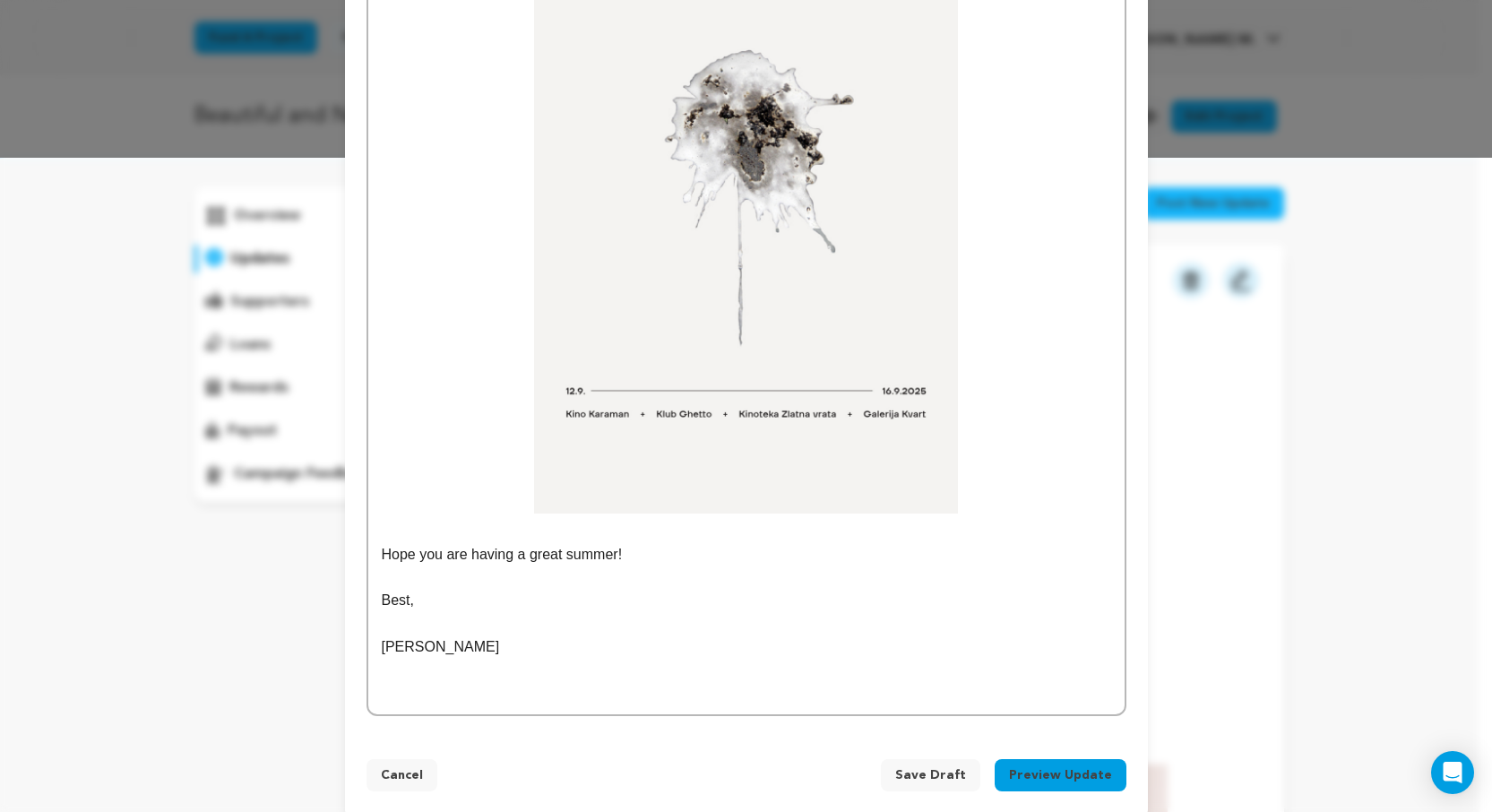
click at [1051, 759] on button "Preview Update" at bounding box center [1060, 774] width 132 height 32
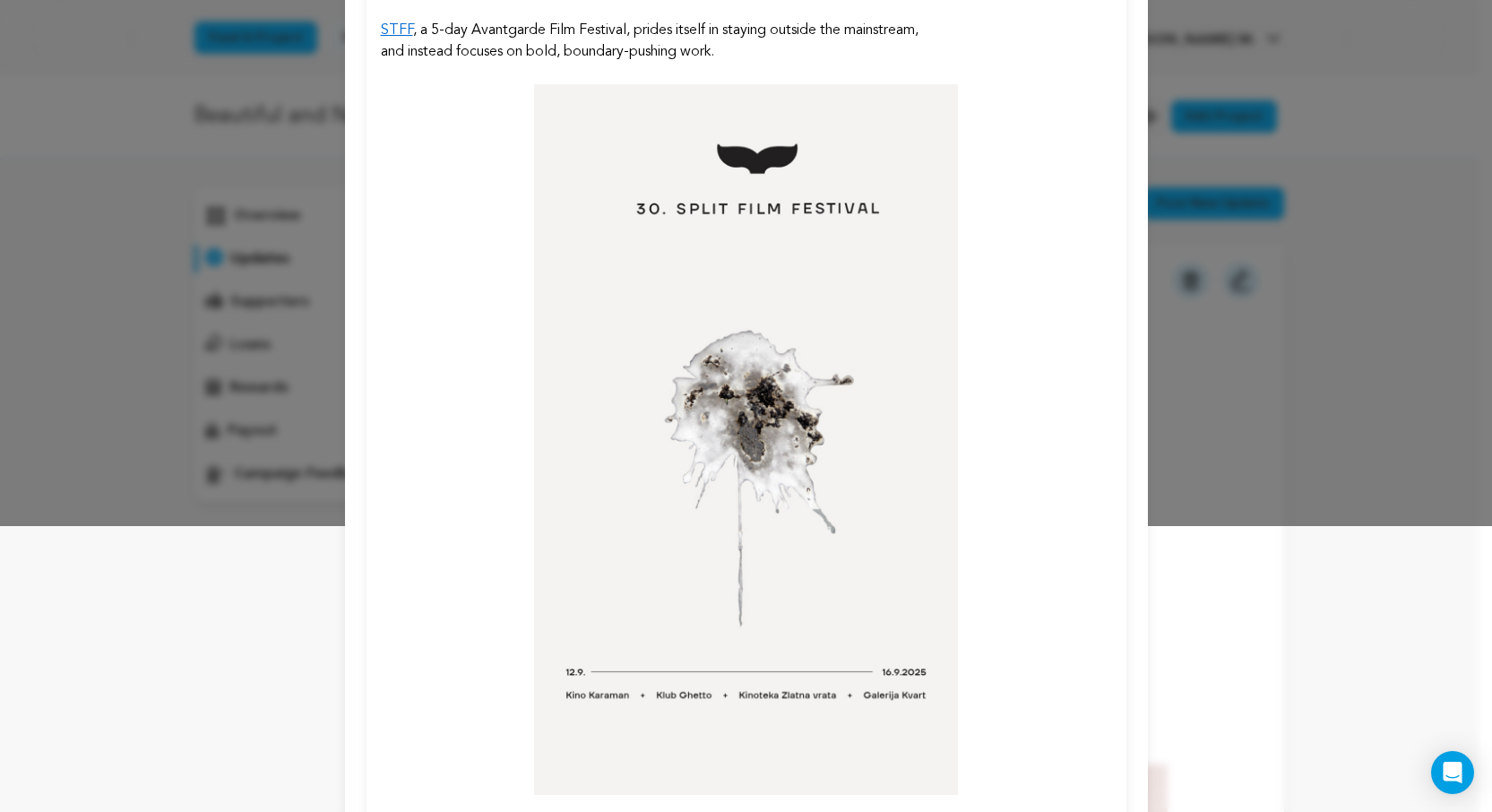
scroll to position [559, 0]
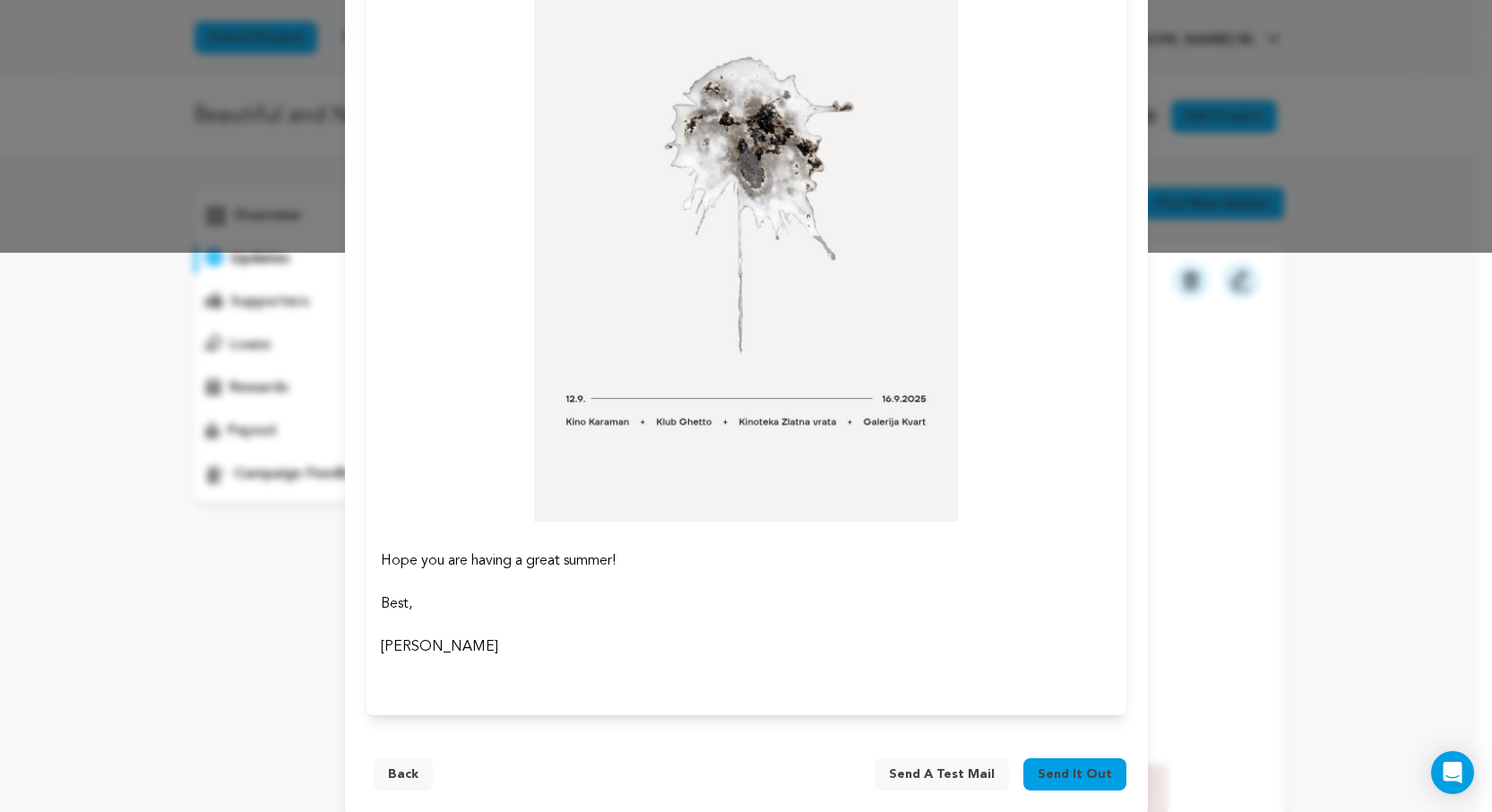
click at [393, 758] on button "Back" at bounding box center [403, 773] width 59 height 32
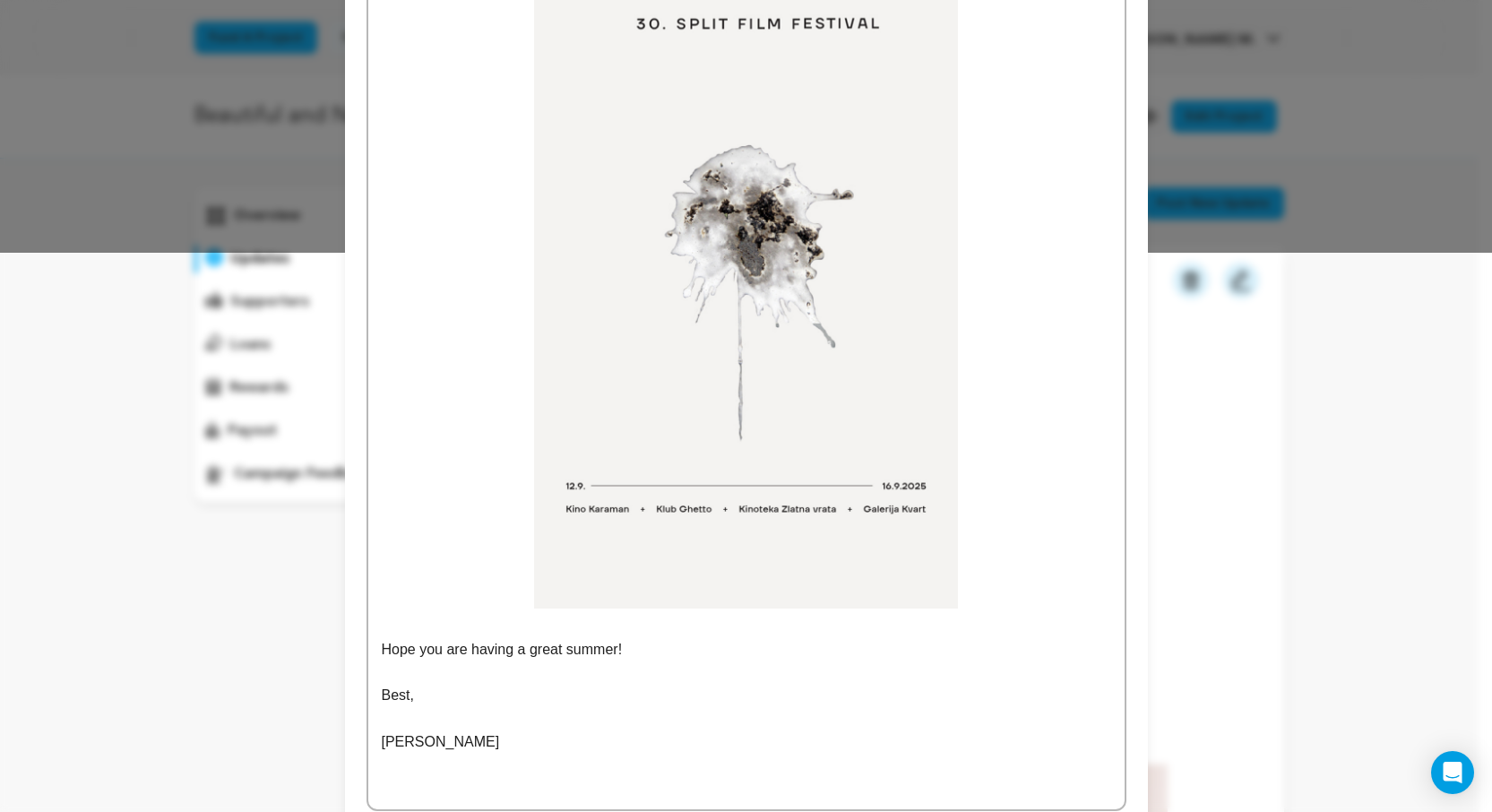
scroll to position [0, 0]
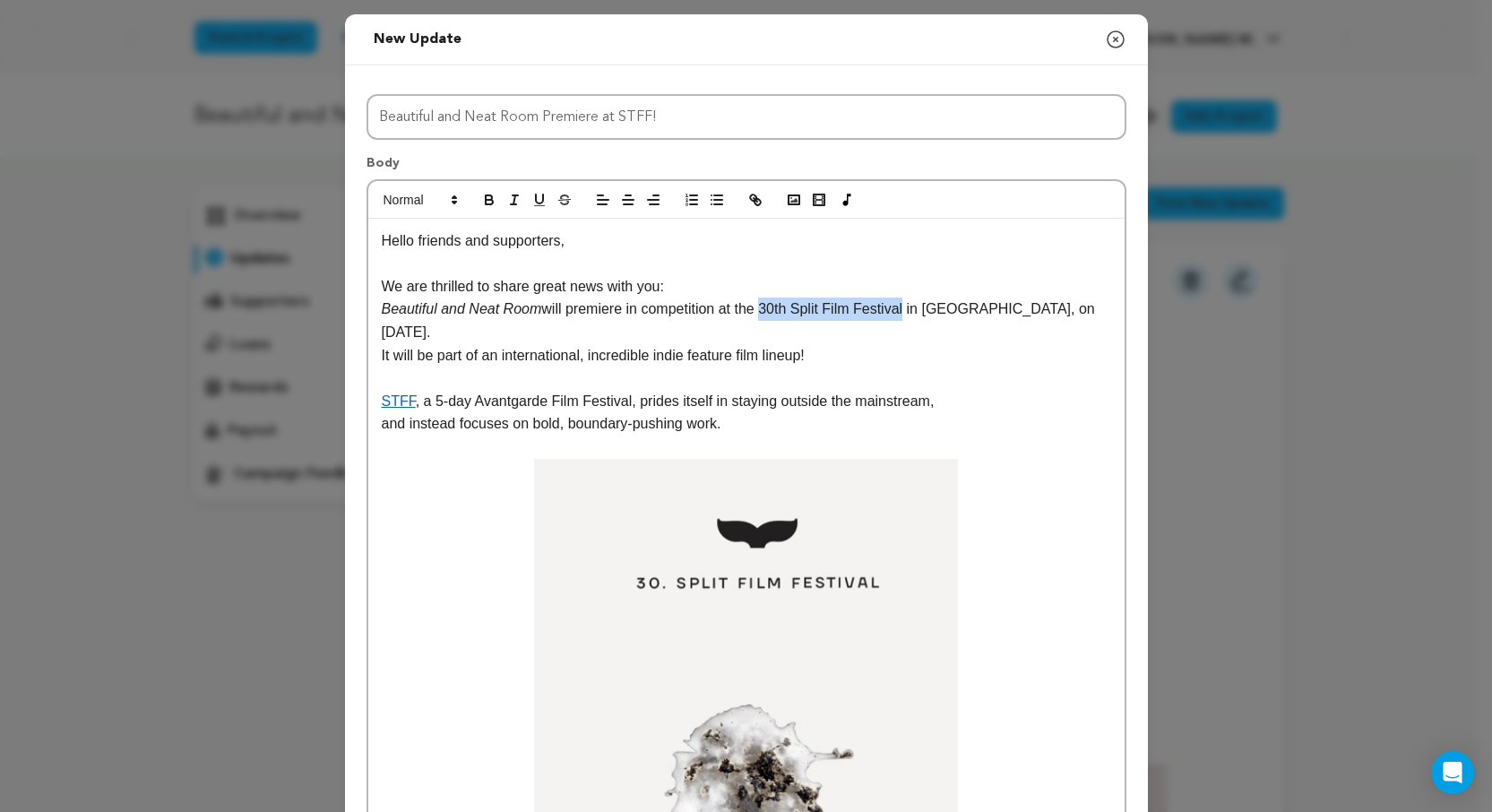
drag, startPoint x: 764, startPoint y: 309, endPoint x: 911, endPoint y: 309, distance: 147.0
click at [911, 309] on p "Beautiful and Neat Room will premiere in competition at the 30th Split Film Fes…" at bounding box center [746, 320] width 730 height 46
click at [483, 198] on icon "button" at bounding box center [489, 200] width 16 height 16
click at [986, 412] on p "and instead focuses on bold, boundary-pushing work." at bounding box center [746, 424] width 730 height 23
drag, startPoint x: 377, startPoint y: 310, endPoint x: 535, endPoint y: 316, distance: 158.1
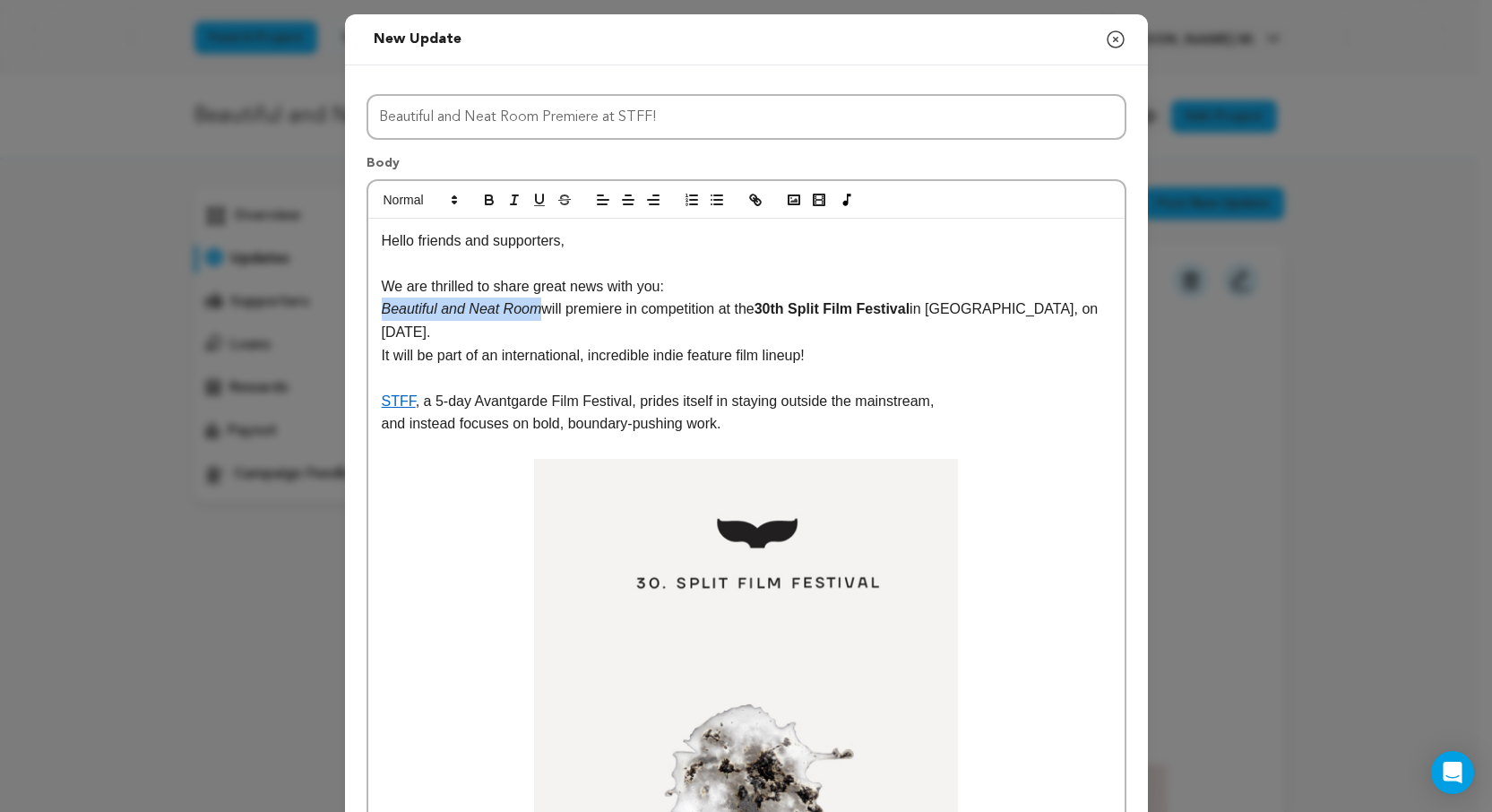
click at [535, 316] on em "Beautiful and Neat Room" at bounding box center [461, 309] width 160 height 16
click at [481, 201] on icon "button" at bounding box center [489, 200] width 16 height 16
click at [871, 274] on p at bounding box center [746, 264] width 730 height 23
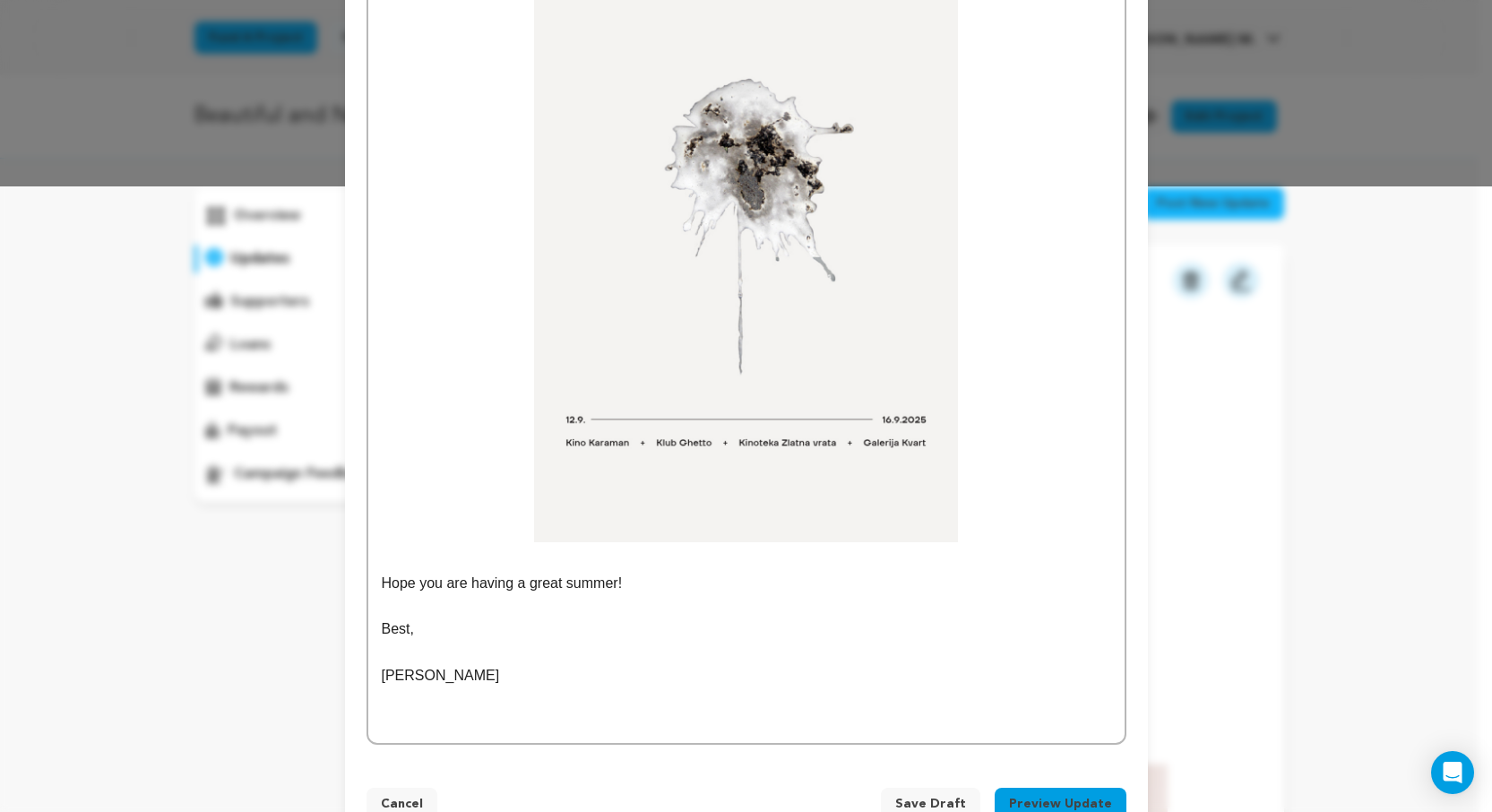
scroll to position [654, 0]
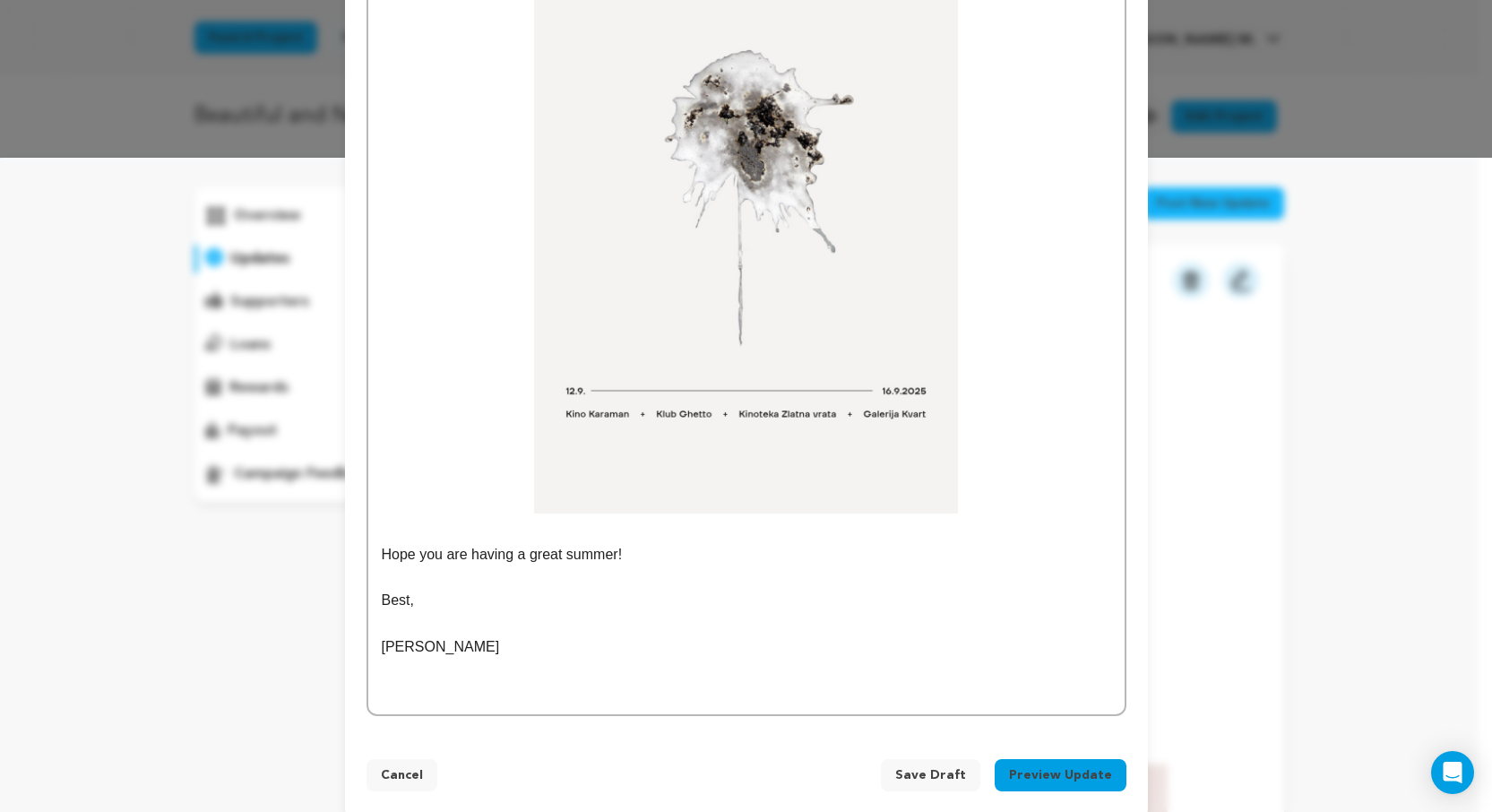
click at [1037, 759] on button "Preview Update" at bounding box center [1060, 774] width 132 height 32
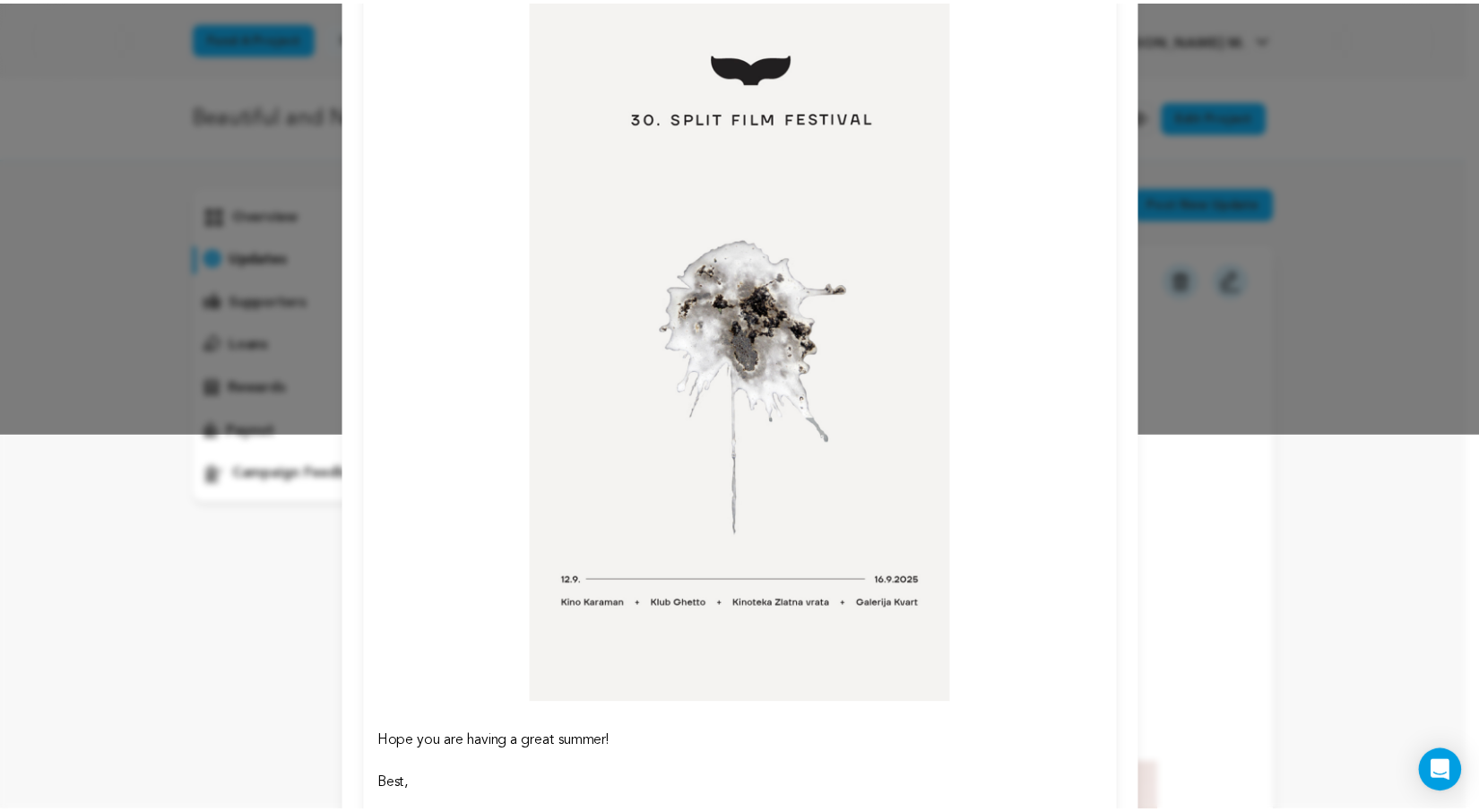
scroll to position [559, 0]
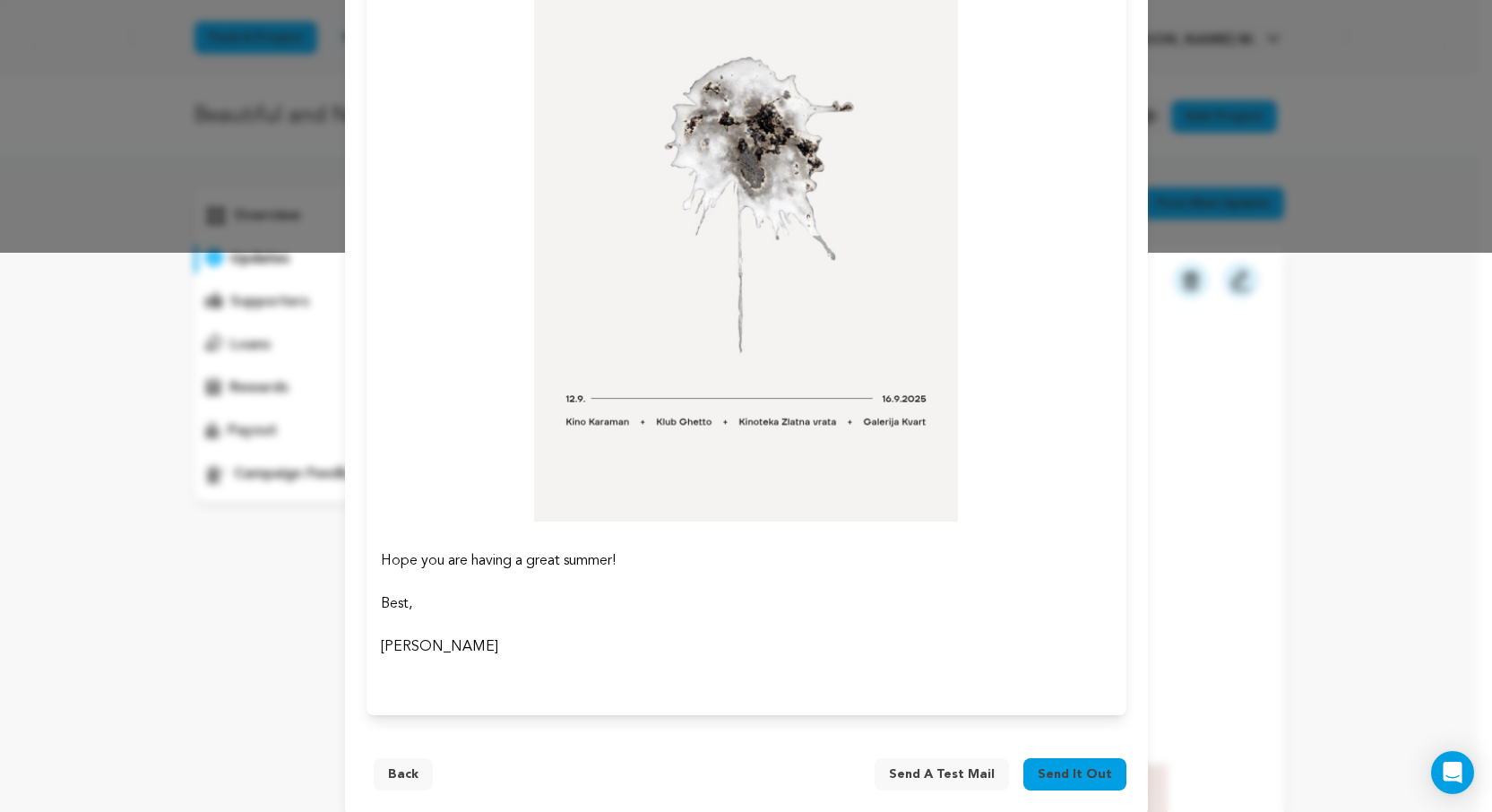
click at [1067, 765] on span "Send it out" at bounding box center [1074, 774] width 75 height 17
